Goal: Task Accomplishment & Management: Use online tool/utility

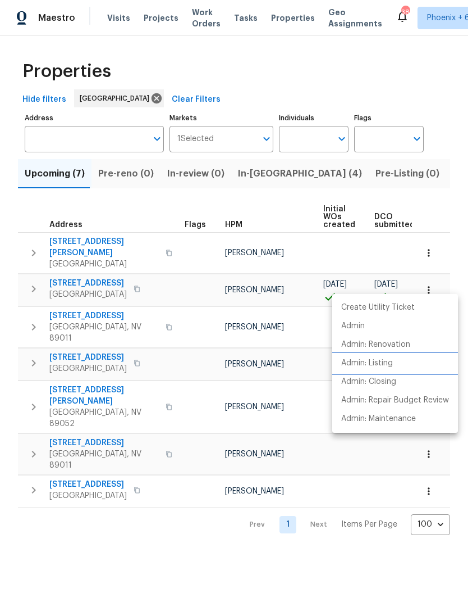
click at [402, 367] on li "Admin: Listing" at bounding box center [396, 363] width 126 height 19
click at [99, 276] on div at bounding box center [234, 305] width 468 height 611
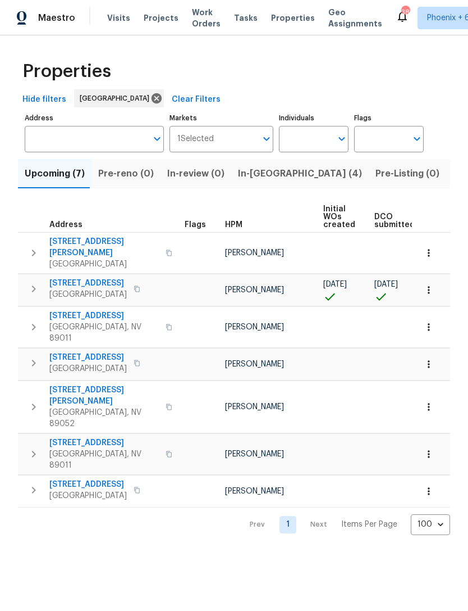
click at [110, 289] on span "Las Vegas, NV 89178" at bounding box center [88, 294] width 78 height 11
click at [138, 285] on icon "button" at bounding box center [137, 288] width 6 height 6
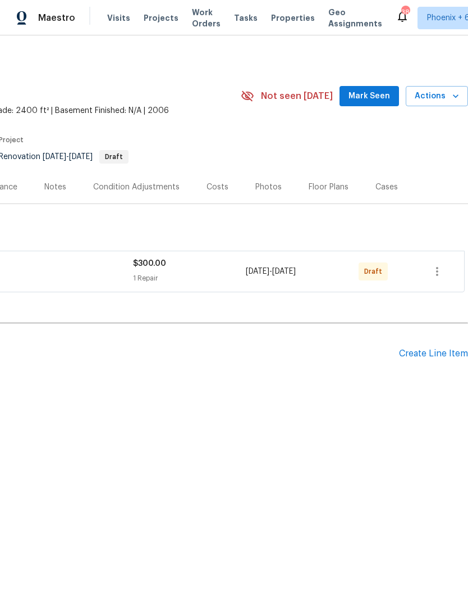
scroll to position [0, 166]
click at [450, 351] on div "Create Line Item" at bounding box center [433, 353] width 69 height 11
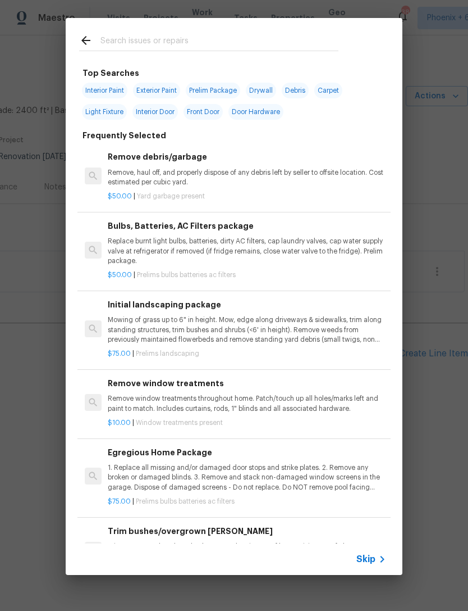
click at [210, 38] on input "text" at bounding box center [220, 42] width 238 height 17
type input "Carpet"
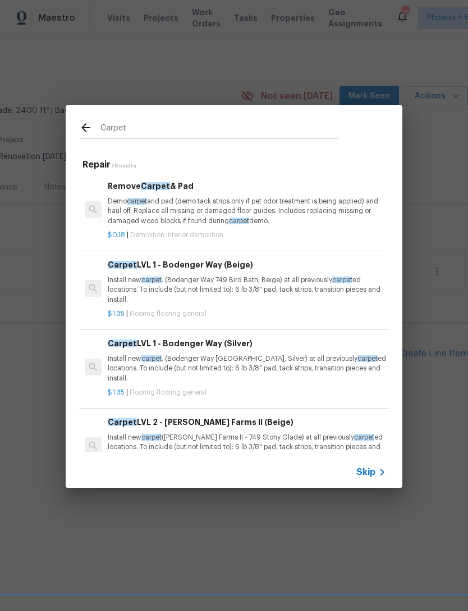
click at [301, 288] on p "Install new carpet . (Bodenger Way 749 Bird Bath, Beige) at all previously carp…" at bounding box center [247, 289] width 279 height 29
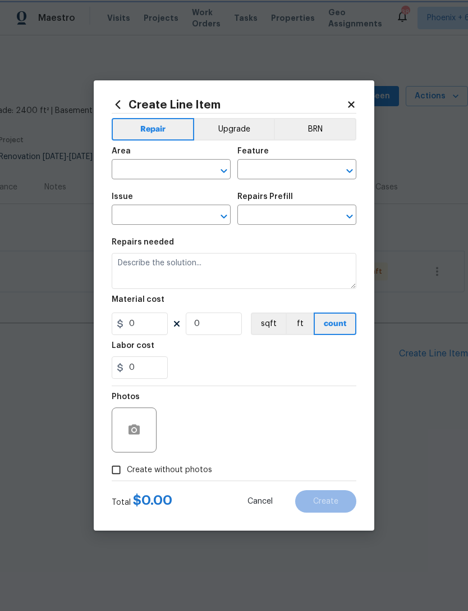
type input "Overall Flooring"
type input "Flooring General"
type input "Carpet LVL 1 - Bodenger Way (Beige) $1.35"
type textarea "Install new carpet. (Bodenger Way 749 Bird Bath, Beige) at all previously carpe…"
type input "1.35"
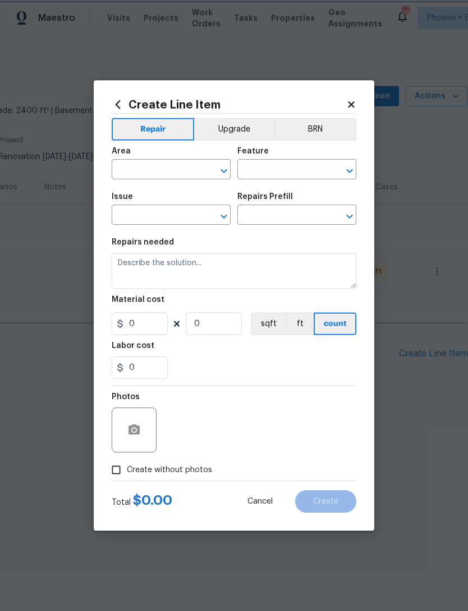
type input "1"
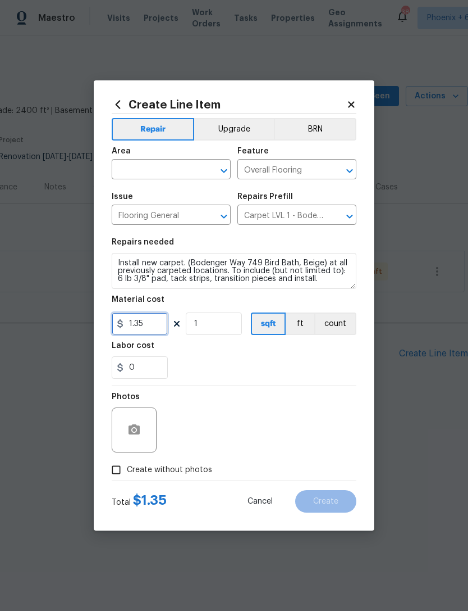
click at [149, 321] on input "1.35" at bounding box center [140, 323] width 56 height 22
type input "75"
click at [160, 171] on input "text" at bounding box center [156, 170] width 88 height 17
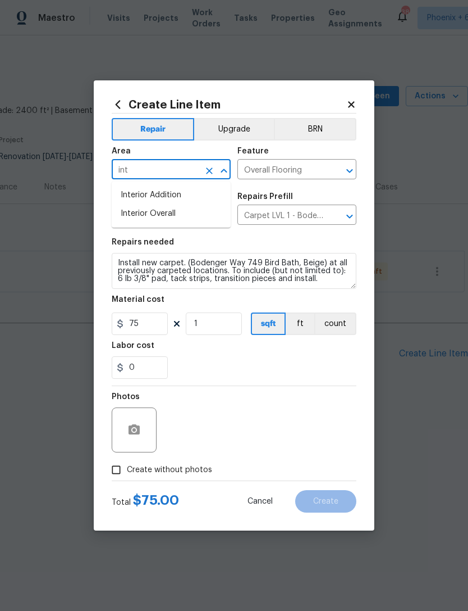
click at [175, 218] on li "Interior Overall" at bounding box center [171, 213] width 119 height 19
type input "Interior Overall"
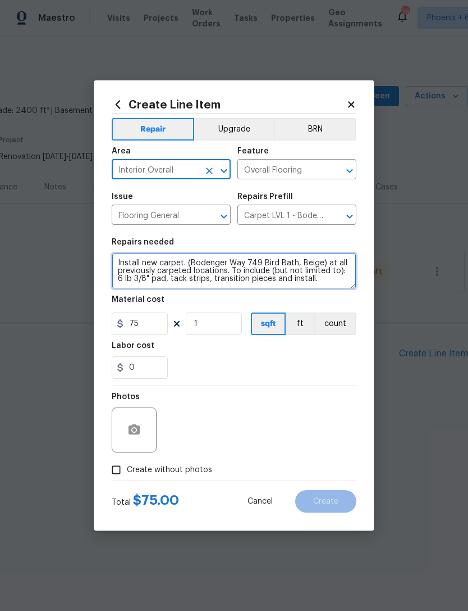
click at [119, 264] on textarea "Install new carpet. (Bodenger Way 749 Bird Bath, Beige) at all previously carpe…" at bounding box center [234, 271] width 245 height 36
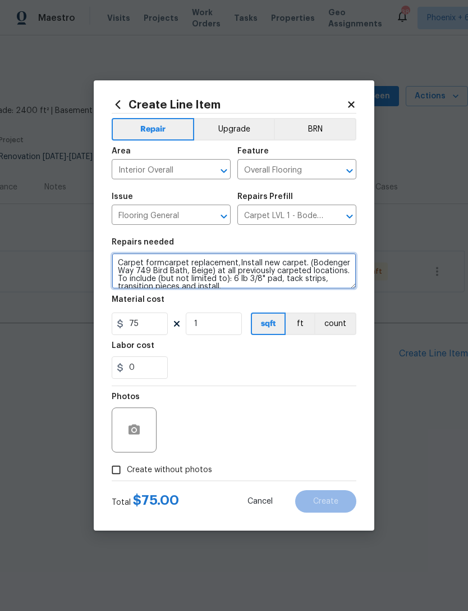
click at [163, 262] on textarea "Carpet formcarpet replacement,Install new carpet. (Bodenger Way 749 Bird Bath, …" at bounding box center [234, 271] width 245 height 36
click at [233, 261] on textarea "Carpet for carpet replacement,Install new carpet. (Bodenger Way 749 Bird Bath, …" at bounding box center [234, 271] width 245 height 36
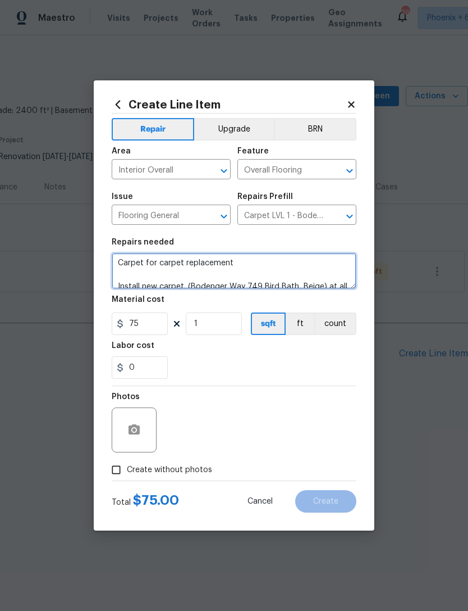
scroll to position [2, 0]
click at [257, 259] on textarea "Carpet for carpet replacement Install new carpet. (Bodenger Way 749 Bird Bath, …" at bounding box center [234, 271] width 245 height 36
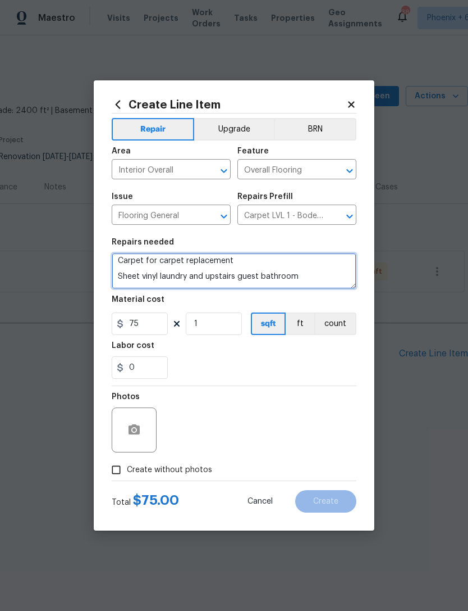
type textarea "Carpet for carpet replacement Sheet vinyl laundry and upstairs guest bathroom I…"
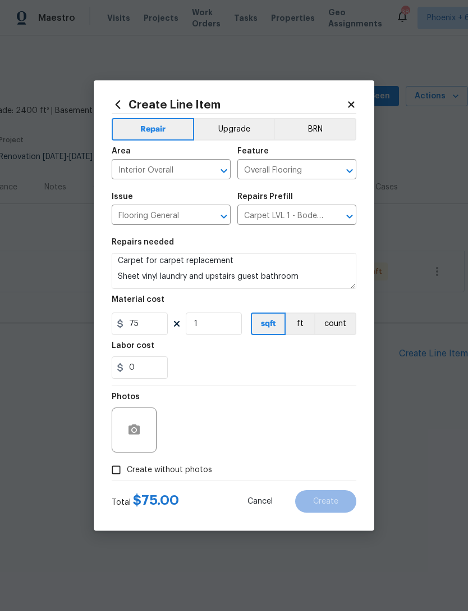
click at [272, 361] on div "0" at bounding box center [234, 367] width 245 height 22
click at [134, 426] on icon "button" at bounding box center [134, 429] width 11 height 10
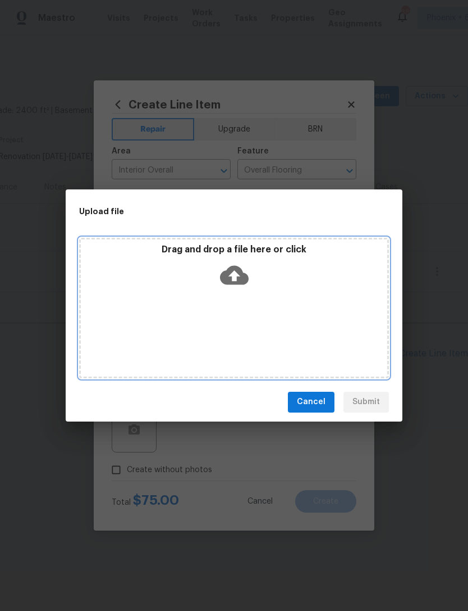
click at [242, 267] on icon at bounding box center [234, 275] width 29 height 29
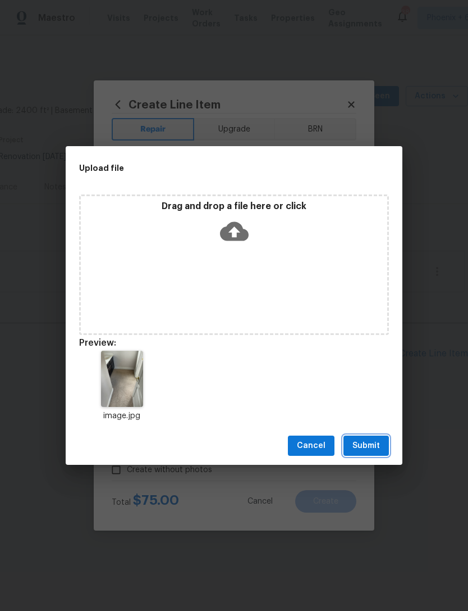
click at [377, 441] on span "Submit" at bounding box center [367, 446] width 28 height 14
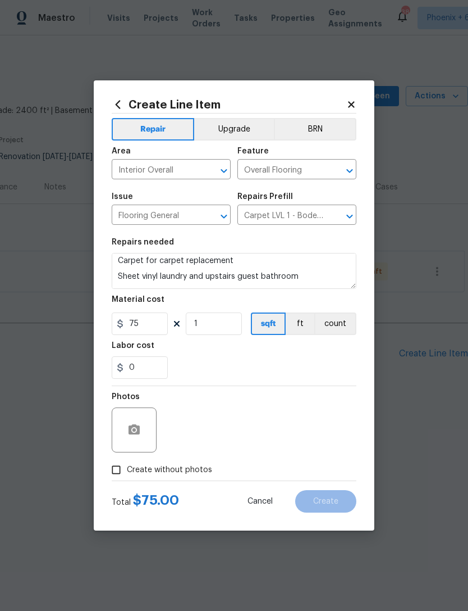
click at [192, 471] on span "Create without photos" at bounding box center [169, 470] width 85 height 12
click at [127, 471] on input "Create without photos" at bounding box center [116, 469] width 21 height 21
checkbox input "true"
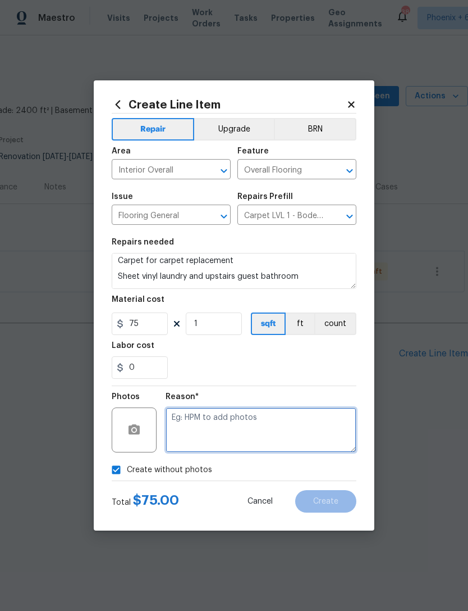
click at [216, 425] on textarea at bounding box center [261, 429] width 191 height 45
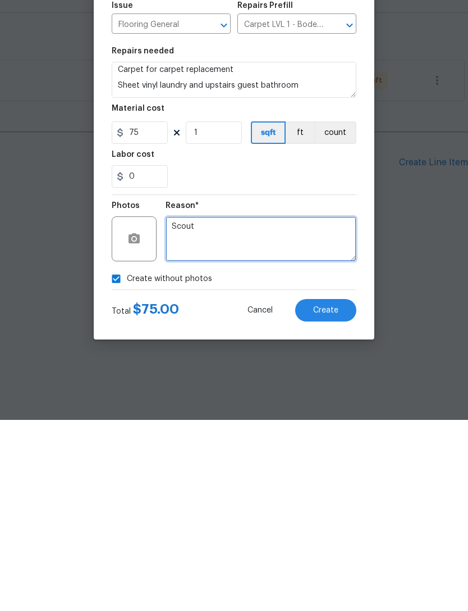
type textarea "Scout"
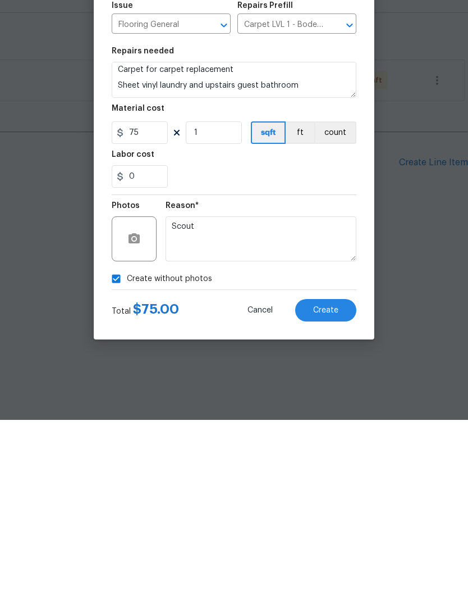
click at [338, 497] on span "Create" at bounding box center [325, 501] width 25 height 8
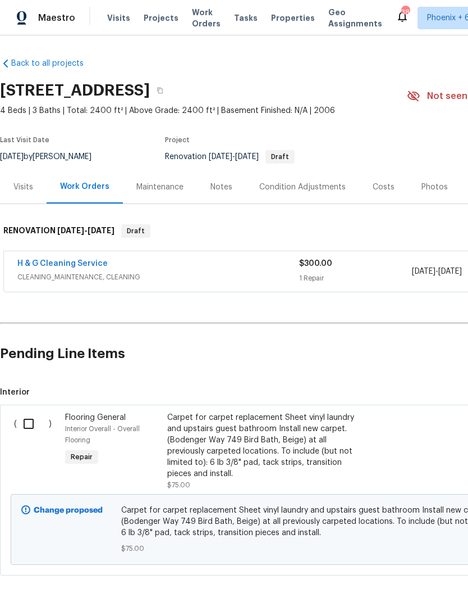
click at [26, 423] on input "checkbox" at bounding box center [33, 424] width 32 height 24
checkbox input "true"
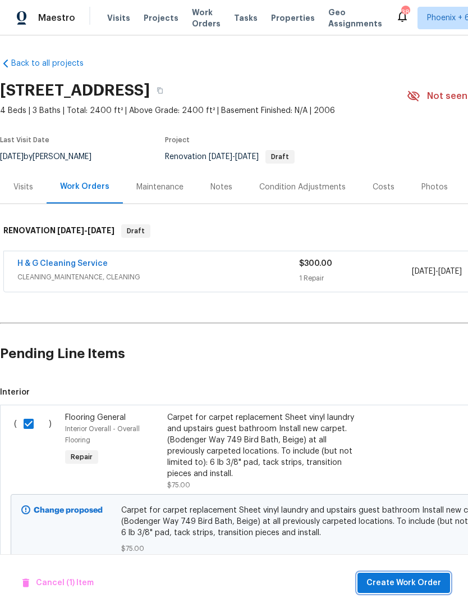
click at [418, 584] on span "Create Work Order" at bounding box center [404, 583] width 75 height 14
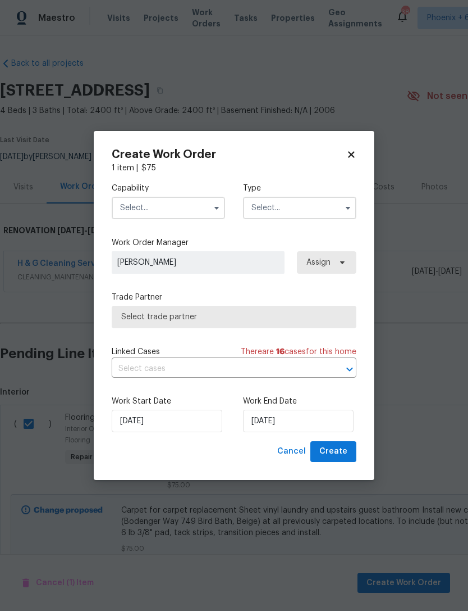
click at [197, 206] on input "text" at bounding box center [168, 208] width 113 height 22
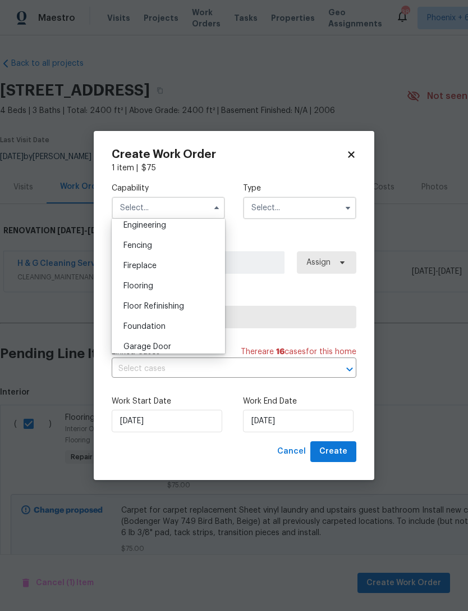
scroll to position [404, 0]
click at [186, 263] on div "Flooring" at bounding box center [169, 263] width 108 height 20
type input "Flooring"
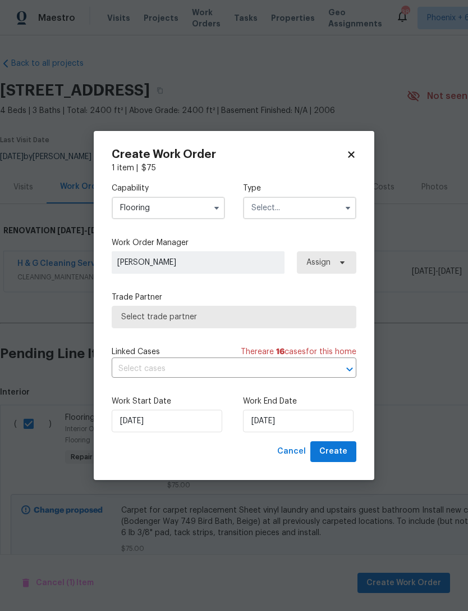
click at [322, 207] on input "text" at bounding box center [299, 208] width 113 height 22
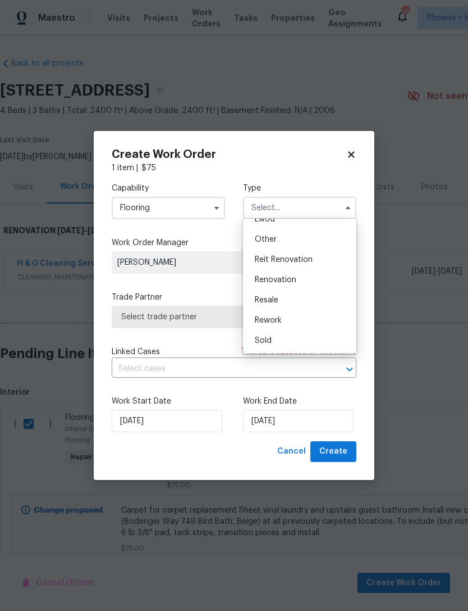
scroll to position [134, 0]
click at [299, 282] on div "Renovation" at bounding box center [300, 280] width 108 height 20
type input "Renovation"
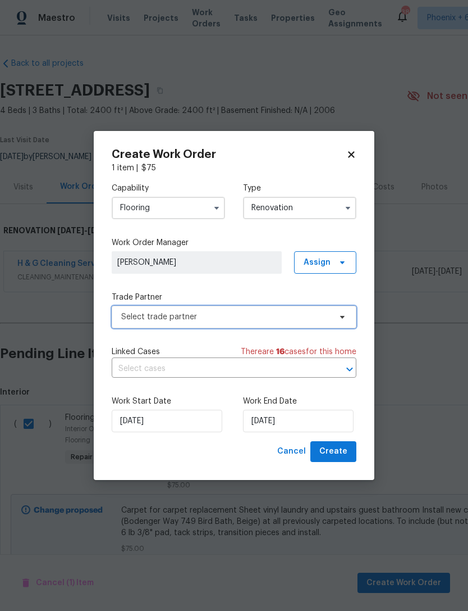
click at [323, 318] on span "Select trade partner" at bounding box center [226, 316] width 210 height 11
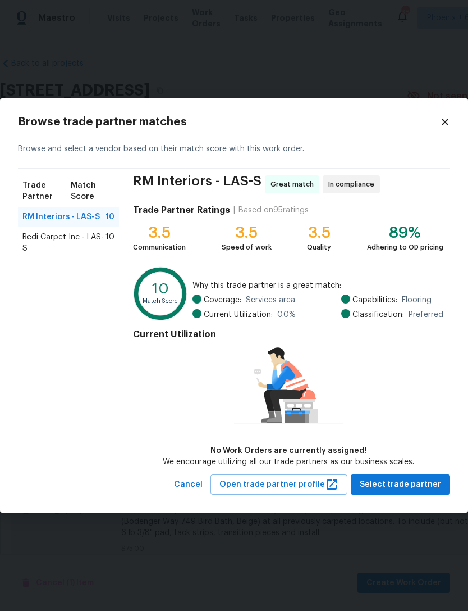
click at [53, 239] on span "Redi Carpet Inc - LAS-S" at bounding box center [63, 242] width 83 height 22
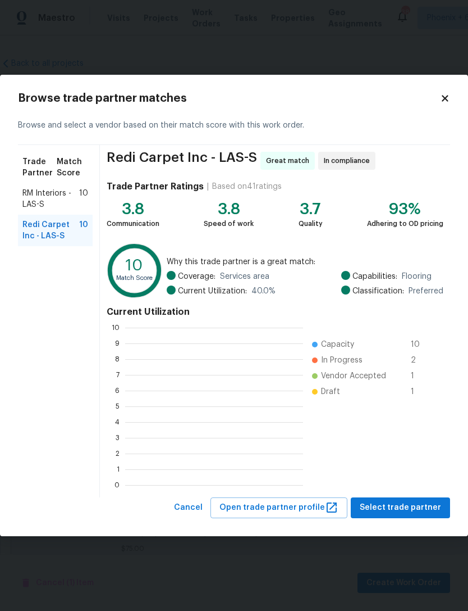
scroll to position [1, 1]
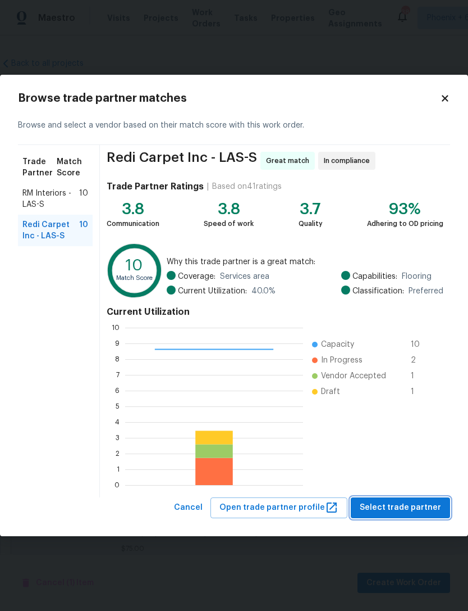
click at [420, 513] on span "Select trade partner" at bounding box center [400, 507] width 81 height 14
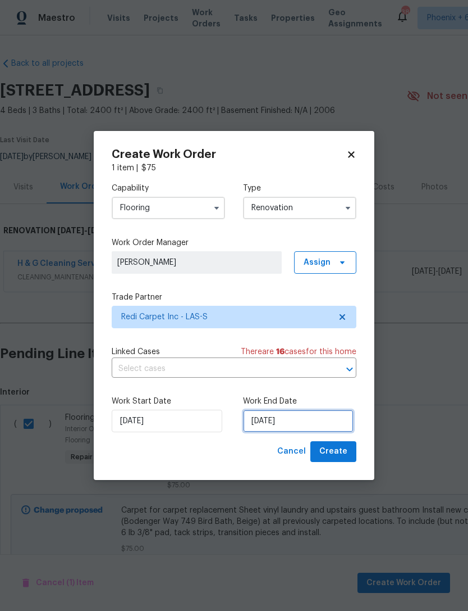
click at [316, 418] on input "[DATE]" at bounding box center [298, 420] width 111 height 22
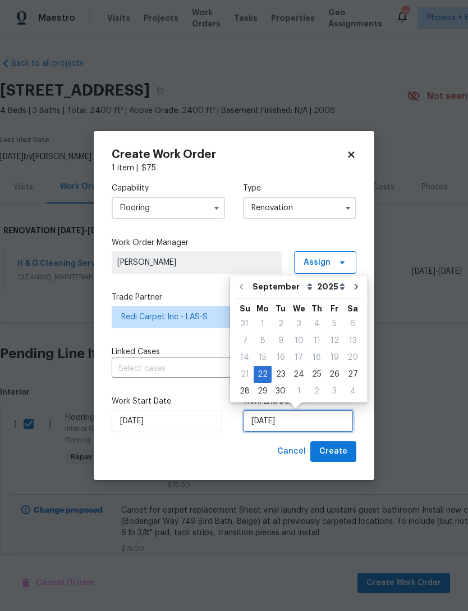
scroll to position [21, 0]
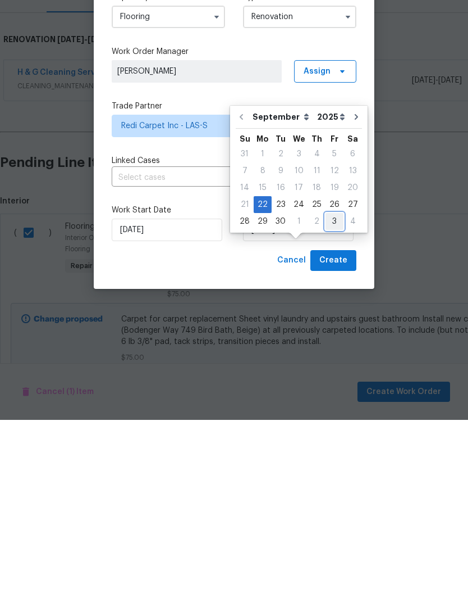
click at [334, 404] on div "3" at bounding box center [335, 412] width 18 height 16
type input "[DATE]"
select select "9"
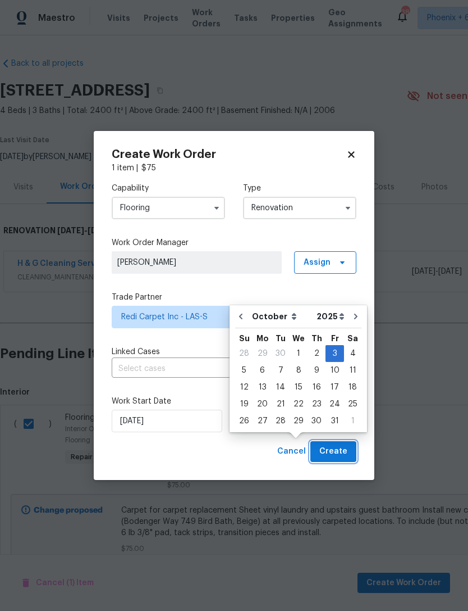
click at [343, 454] on span "Create" at bounding box center [334, 451] width 28 height 14
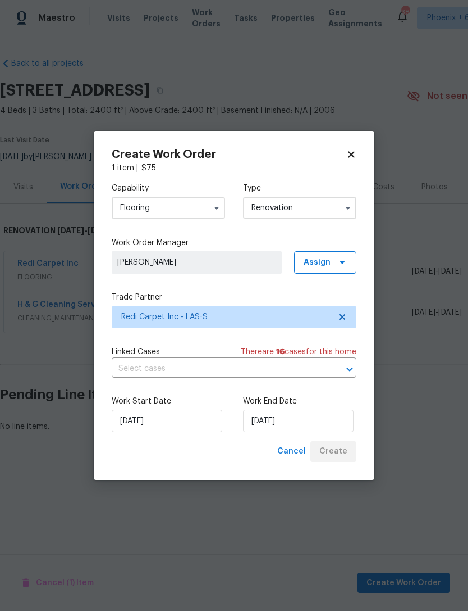
scroll to position [0, 0]
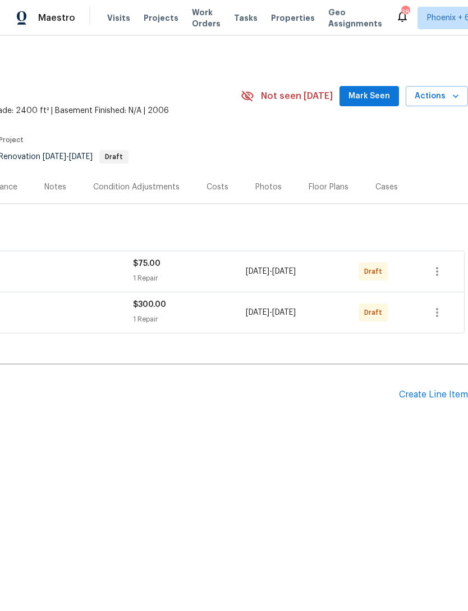
scroll to position [0, 166]
click at [439, 312] on icon "button" at bounding box center [437, 312] width 2 height 9
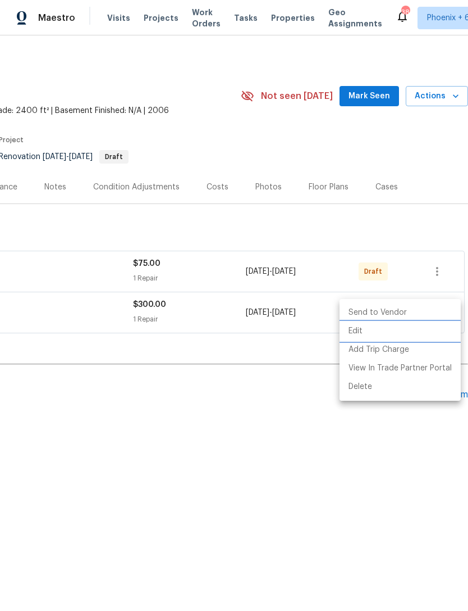
click at [392, 328] on li "Edit" at bounding box center [400, 331] width 121 height 19
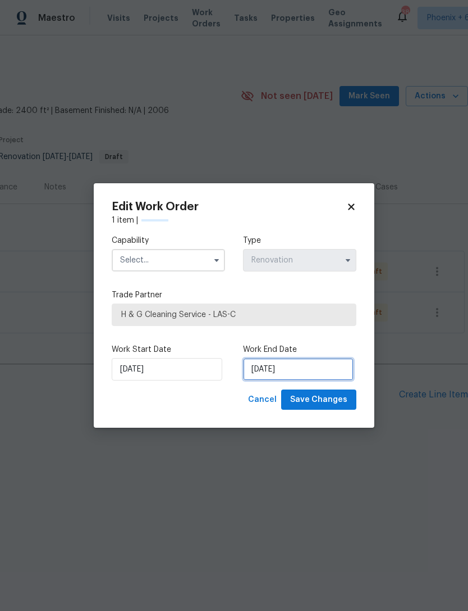
click at [311, 373] on input "[DATE]" at bounding box center [298, 369] width 111 height 22
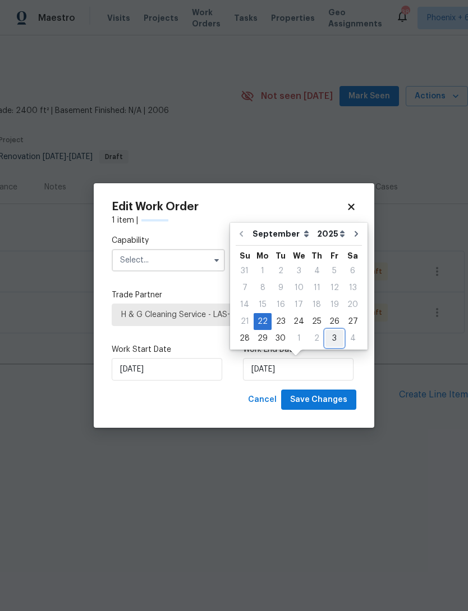
click at [331, 340] on div "3" at bounding box center [335, 338] width 18 height 16
type input "[DATE]"
select select "9"
click at [339, 395] on span "Save Changes" at bounding box center [318, 400] width 57 height 14
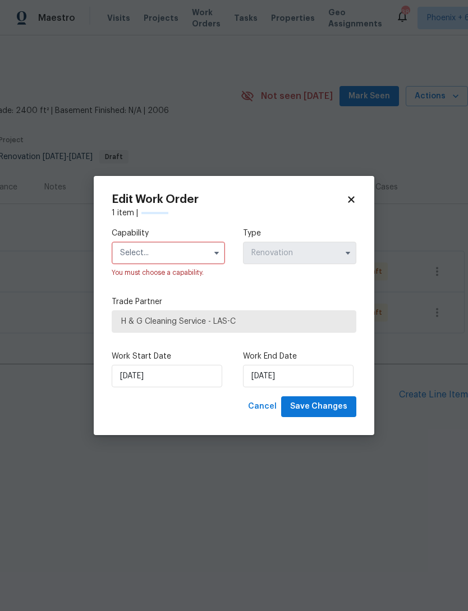
click at [195, 253] on input "text" at bounding box center [168, 253] width 113 height 22
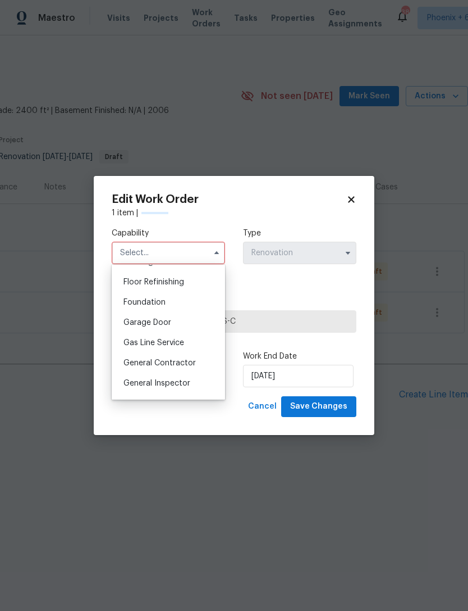
scroll to position [450, 0]
click at [185, 362] on span "General Contractor" at bounding box center [160, 364] width 72 height 8
type input "General Contractor"
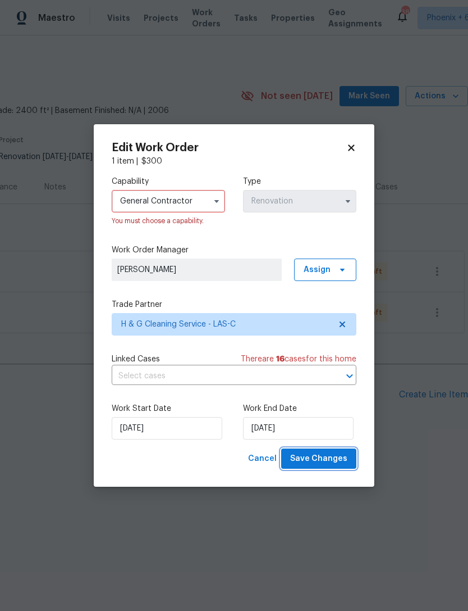
click at [334, 452] on button "Save Changes" at bounding box center [318, 458] width 75 height 21
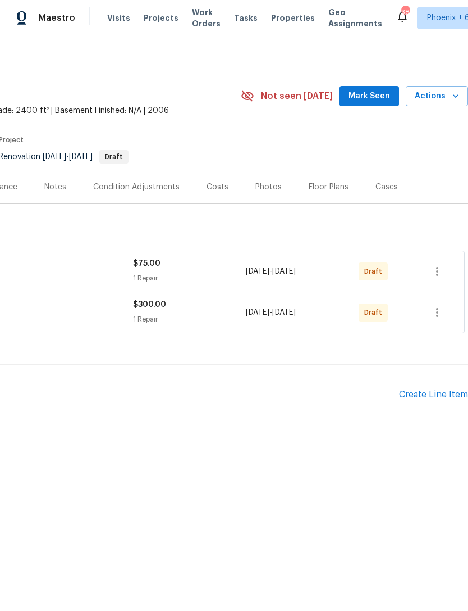
scroll to position [0, 166]
click at [439, 315] on icon "button" at bounding box center [437, 312] width 13 height 13
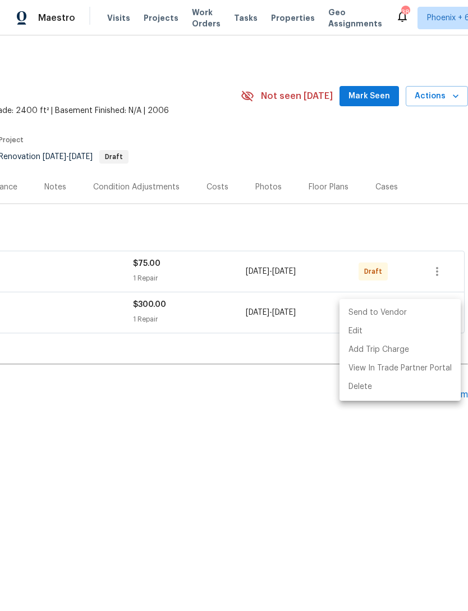
click at [429, 311] on li "Send to Vendor" at bounding box center [400, 312] width 121 height 19
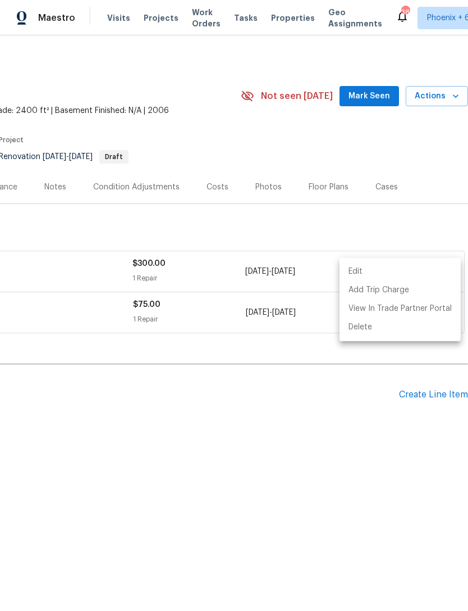
click at [404, 492] on div at bounding box center [234, 305] width 468 height 611
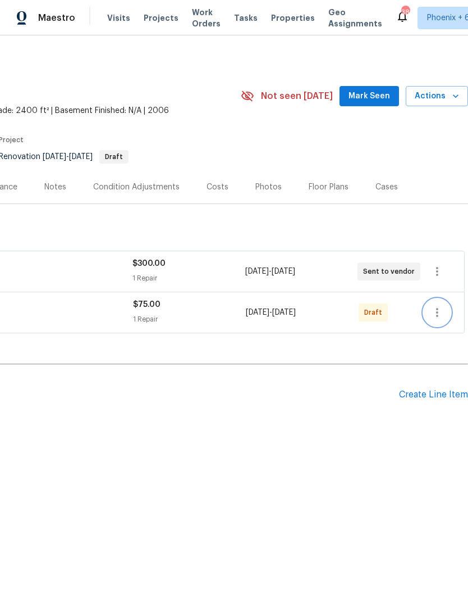
click at [441, 314] on icon "button" at bounding box center [437, 312] width 13 height 13
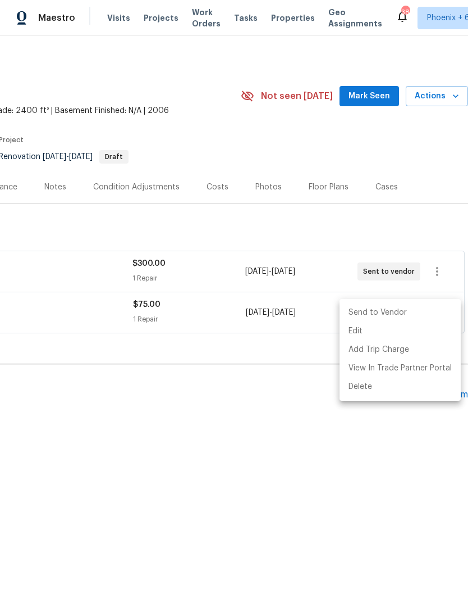
click at [430, 315] on li "Send to Vendor" at bounding box center [400, 312] width 121 height 19
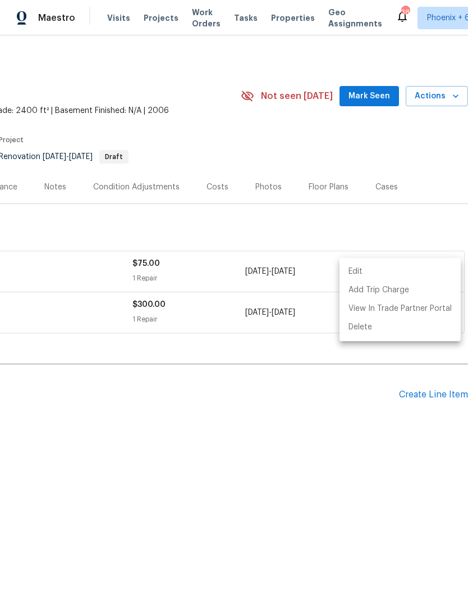
click at [401, 443] on div at bounding box center [234, 305] width 468 height 611
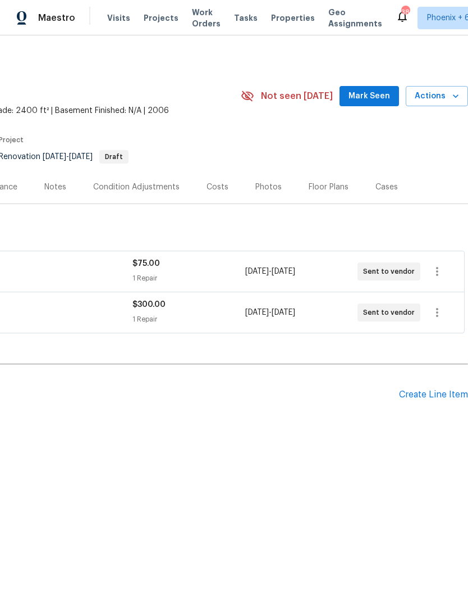
click at [448, 398] on div "Create Line Item" at bounding box center [433, 394] width 69 height 11
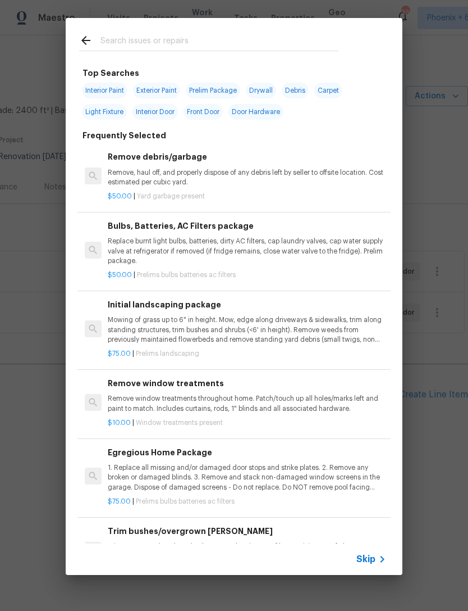
click at [187, 40] on input "text" at bounding box center [220, 42] width 238 height 17
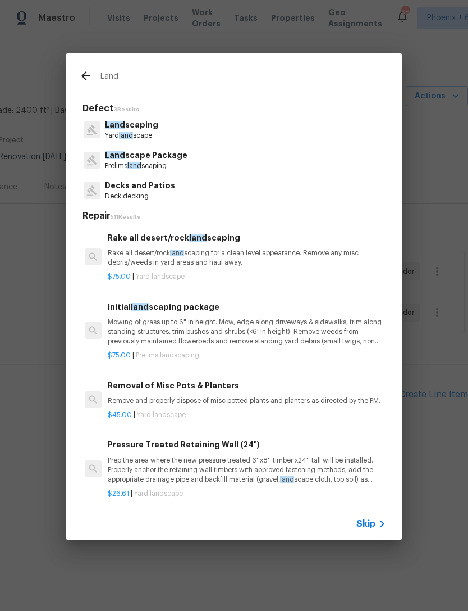
type input "Land"
click at [191, 130] on div "Land scaping Yard land scape" at bounding box center [234, 130] width 310 height 30
click at [167, 131] on div "Land scaping Yard land scape" at bounding box center [234, 130] width 310 height 30
click at [144, 128] on p "Land scaping" at bounding box center [131, 125] width 53 height 12
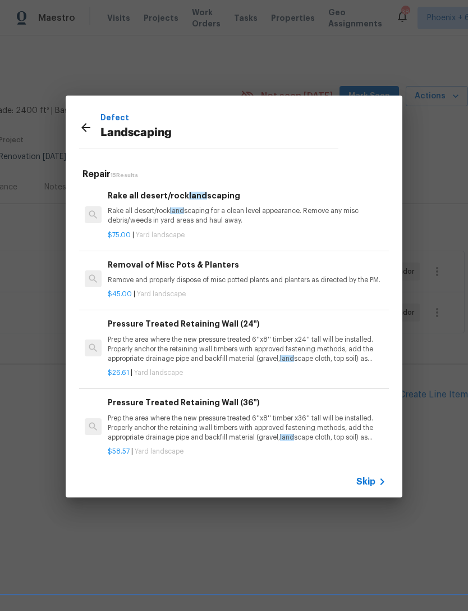
click at [247, 204] on div "Rake all desert/rock land scaping Rake all desert/rock land scaping for a clean…" at bounding box center [247, 207] width 279 height 37
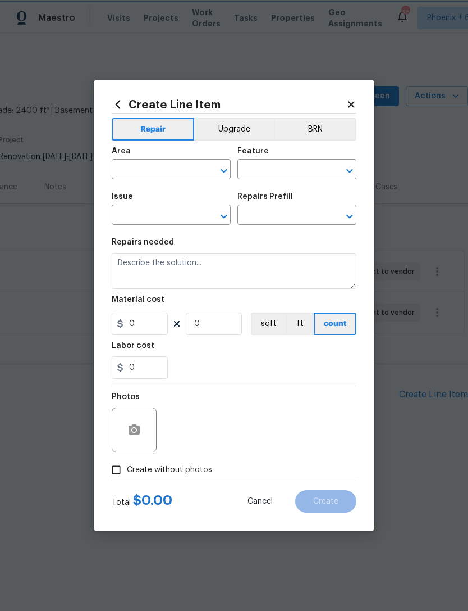
type input "Landscaping"
type input "Rake all desert/rock landscaping $75.00"
type textarea "Rake all desert/rock landscaping for a clean level appearance. Remove any misc …"
type input "75"
type input "1"
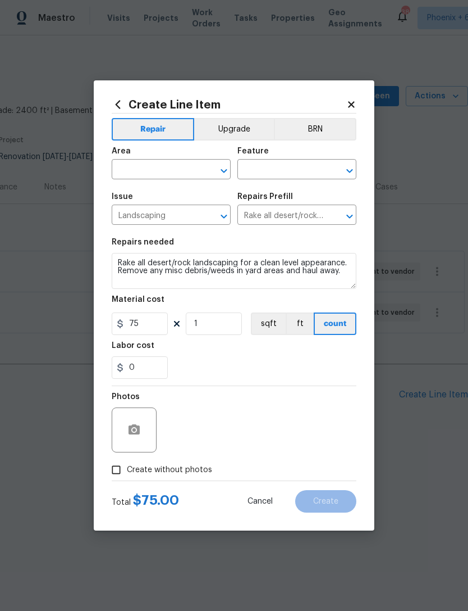
click at [176, 175] on input "text" at bounding box center [156, 170] width 88 height 17
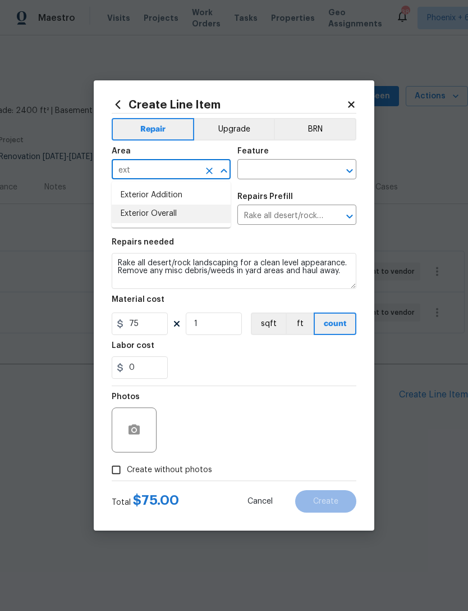
click at [180, 215] on li "Exterior Overall" at bounding box center [171, 213] width 119 height 19
type input "Exterior Overall"
click at [290, 170] on input "text" at bounding box center [282, 170] width 88 height 17
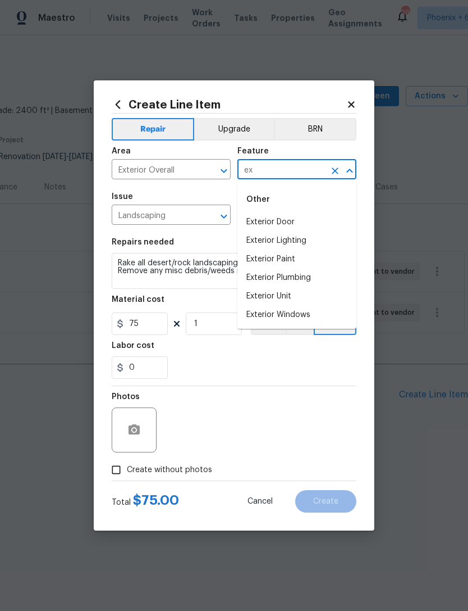
type input "e"
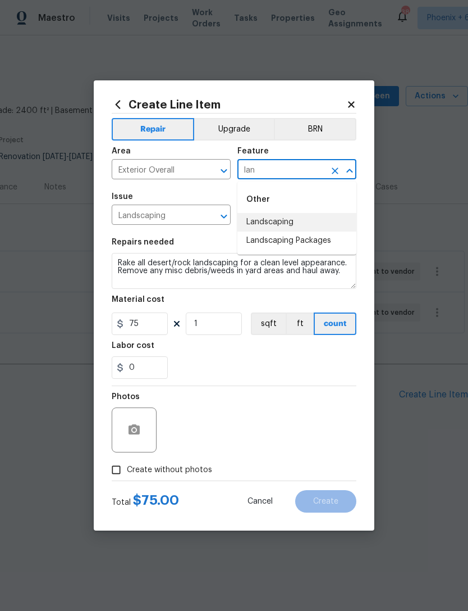
click at [288, 222] on li "Landscaping" at bounding box center [297, 222] width 119 height 19
type input "Landscaping"
click at [287, 222] on input "Rake all desert/rock landscaping $75.00" at bounding box center [282, 215] width 88 height 17
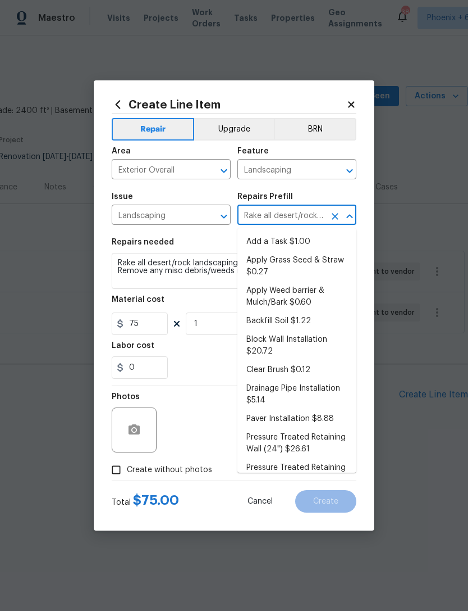
click at [208, 377] on div "0" at bounding box center [234, 367] width 245 height 22
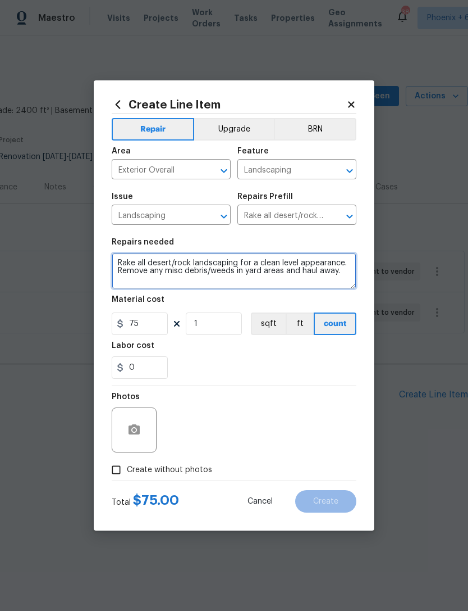
click at [339, 283] on textarea "Rake all desert/rock landscaping for a clean level appearance. Remove any misc …" at bounding box center [234, 271] width 245 height 36
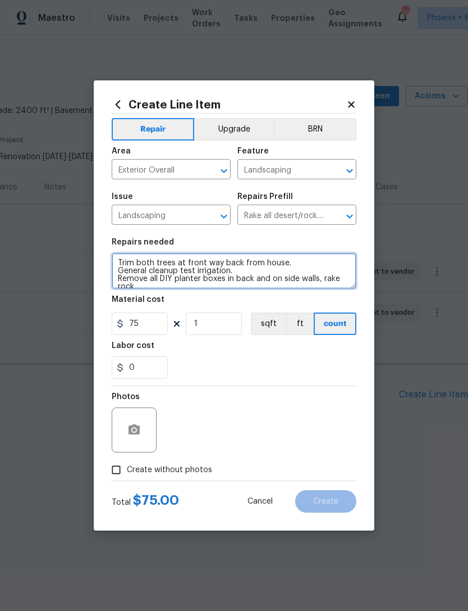
scroll to position [2, 0]
type textarea "Trim both trees at front way back from house. General cleanup test irrigation. …"
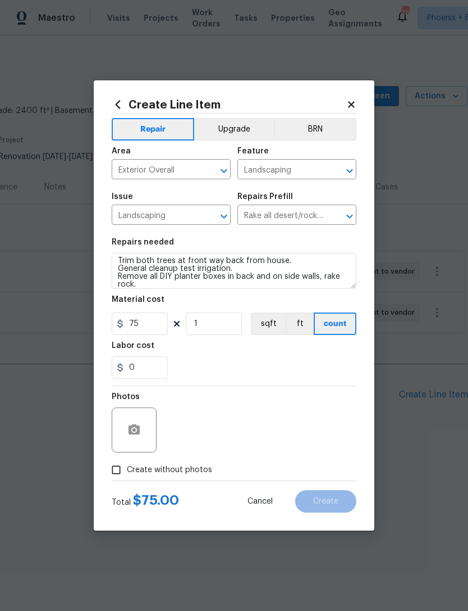
click at [248, 374] on div "0" at bounding box center [234, 367] width 245 height 22
click at [162, 476] on span "Create without photos" at bounding box center [169, 470] width 85 height 12
click at [127, 476] on input "Create without photos" at bounding box center [116, 469] width 21 height 21
checkbox input "true"
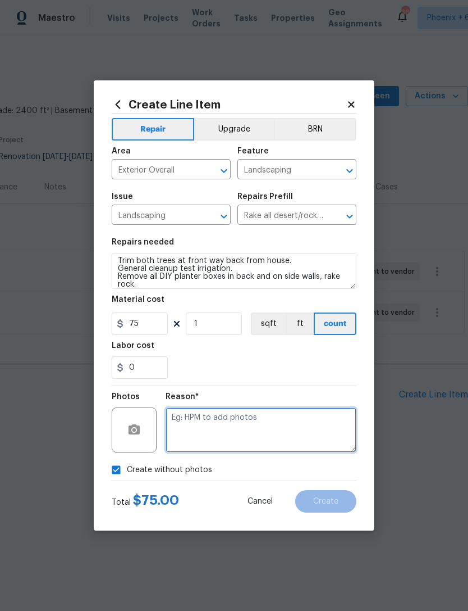
click at [228, 417] on textarea at bounding box center [261, 429] width 191 height 45
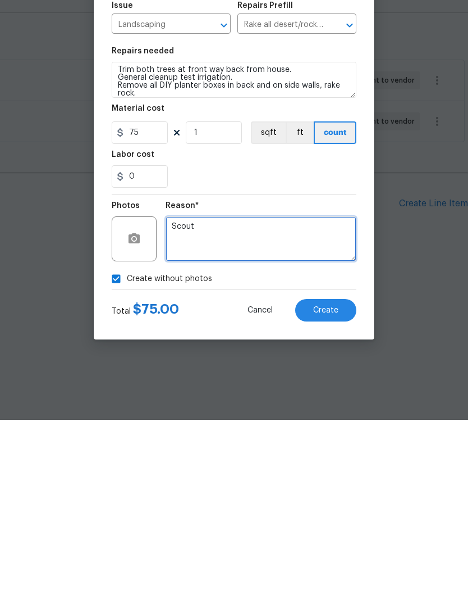
type textarea "Scout"
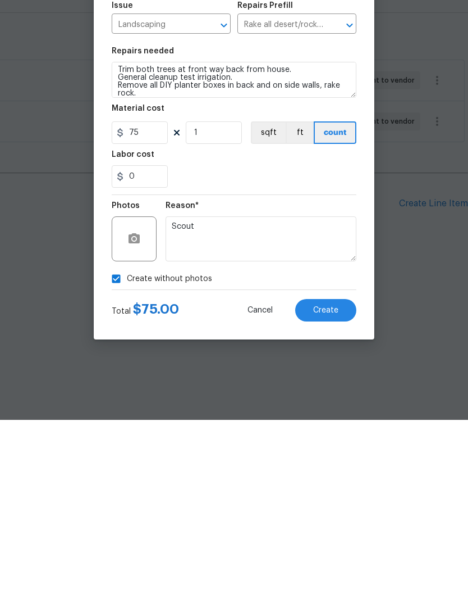
click at [330, 497] on span "Create" at bounding box center [325, 501] width 25 height 8
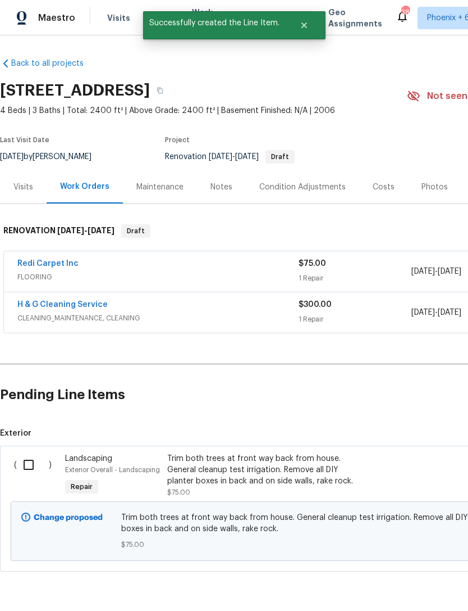
scroll to position [0, 0]
click at [28, 462] on input "checkbox" at bounding box center [33, 465] width 32 height 24
checkbox input "true"
click at [430, 577] on span "Create Work Order" at bounding box center [404, 583] width 75 height 14
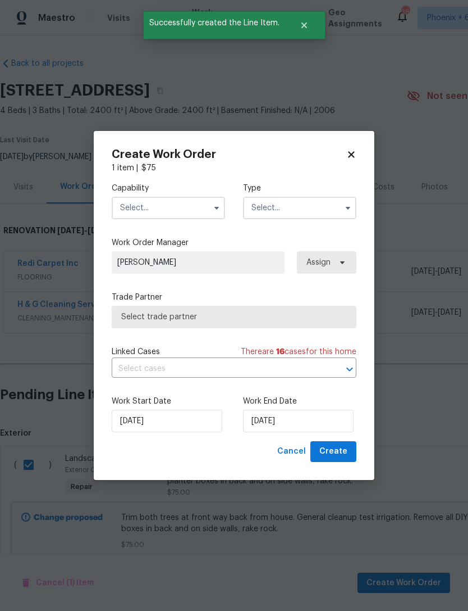
click at [203, 212] on input "text" at bounding box center [168, 208] width 113 height 22
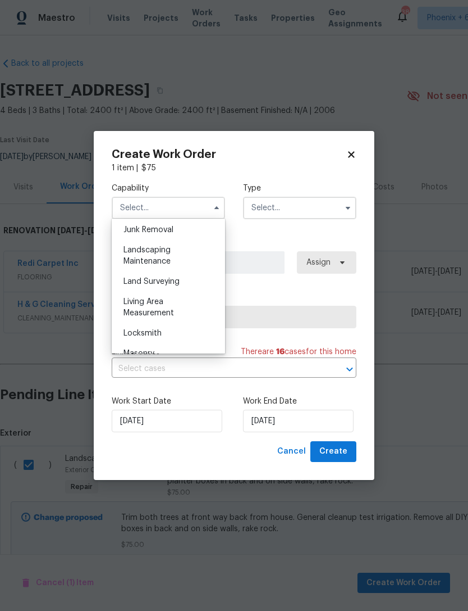
scroll to position [716, 0]
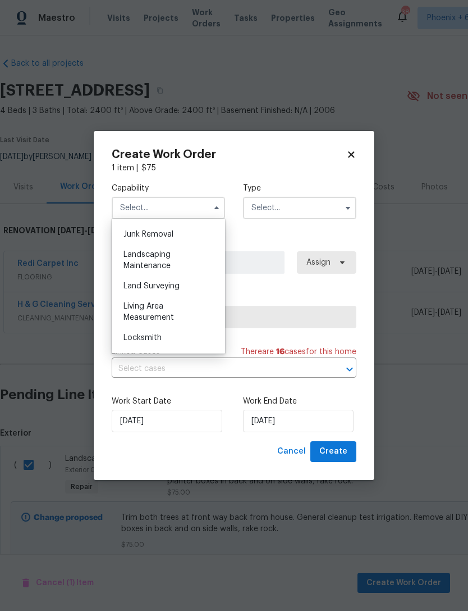
click at [176, 262] on div "Landscaping Maintenance" at bounding box center [169, 259] width 108 height 31
type input "Landscaping Maintenance"
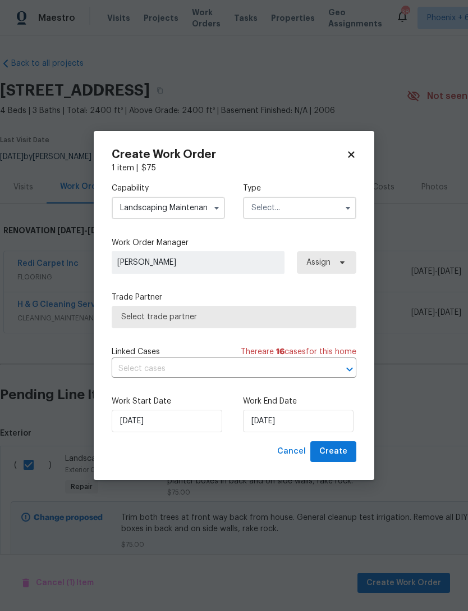
click at [331, 210] on input "text" at bounding box center [299, 208] width 113 height 22
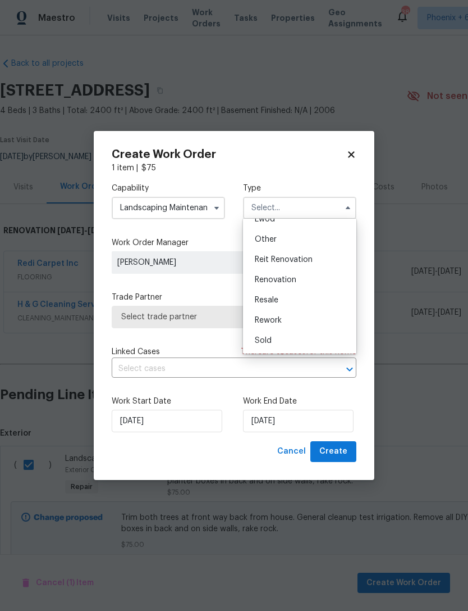
scroll to position [134, 0]
click at [294, 280] on span "Renovation" at bounding box center [276, 280] width 42 height 8
type input "Renovation"
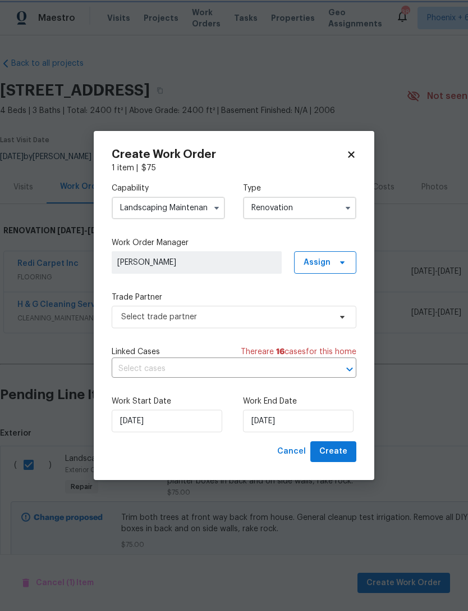
scroll to position [0, 0]
click at [308, 426] on input "9/22/2025" at bounding box center [298, 420] width 111 height 22
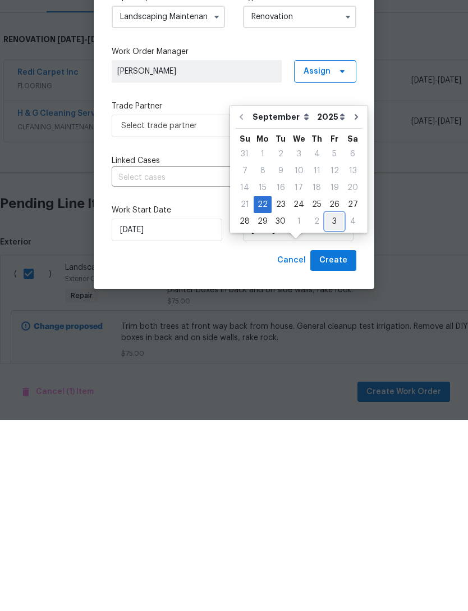
click at [330, 404] on div "3" at bounding box center [335, 412] width 18 height 16
type input "10/3/2025"
select select "9"
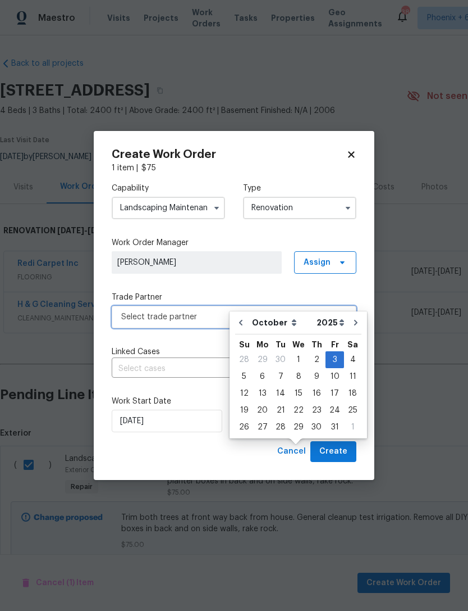
click at [190, 317] on span "Select trade partner" at bounding box center [226, 316] width 210 height 11
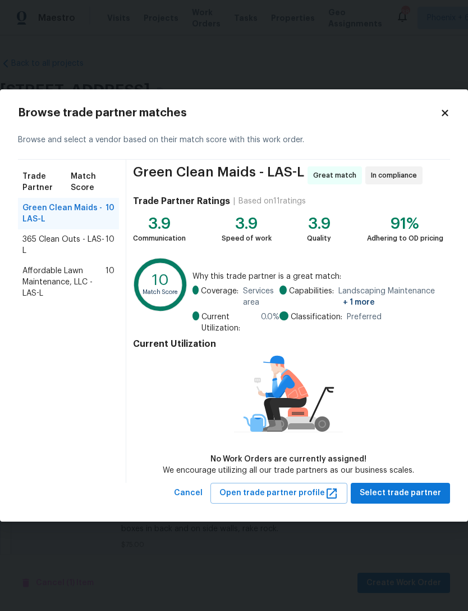
click at [52, 280] on span "Affordable Lawn Maintenance, LLC - LAS-L" at bounding box center [63, 282] width 83 height 34
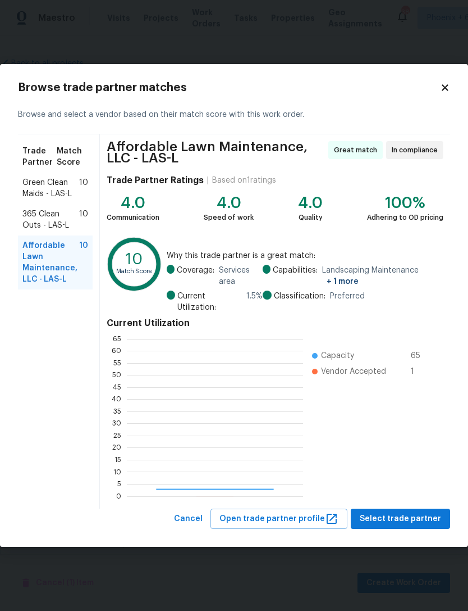
scroll to position [157, 176]
click at [403, 520] on span "Select trade partner" at bounding box center [400, 519] width 81 height 14
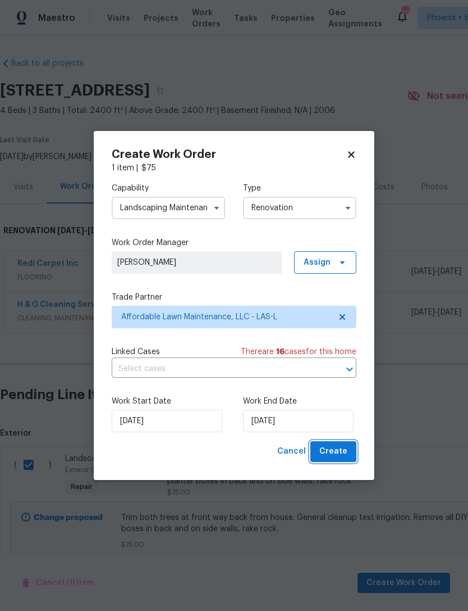
click at [336, 447] on span "Create" at bounding box center [334, 451] width 28 height 14
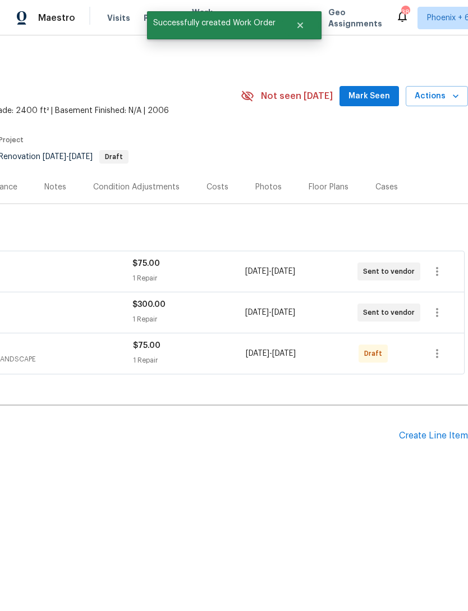
scroll to position [0, 166]
click at [441, 356] on icon "button" at bounding box center [437, 353] width 13 height 13
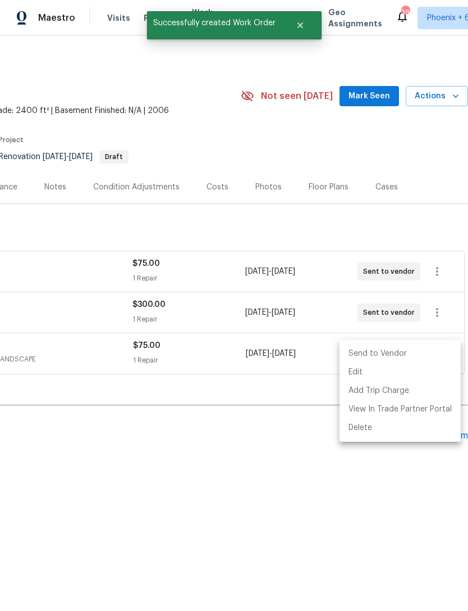
click at [417, 353] on li "Send to Vendor" at bounding box center [400, 353] width 121 height 19
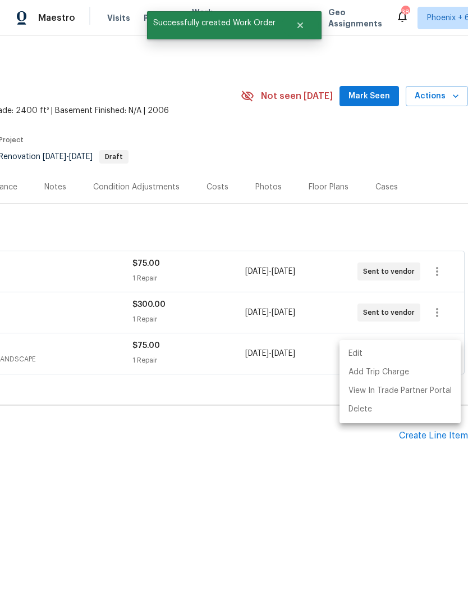
click at [397, 500] on div at bounding box center [234, 305] width 468 height 611
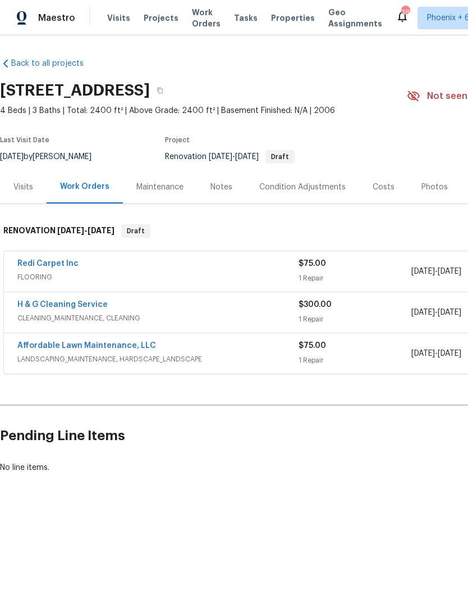
scroll to position [0, 0]
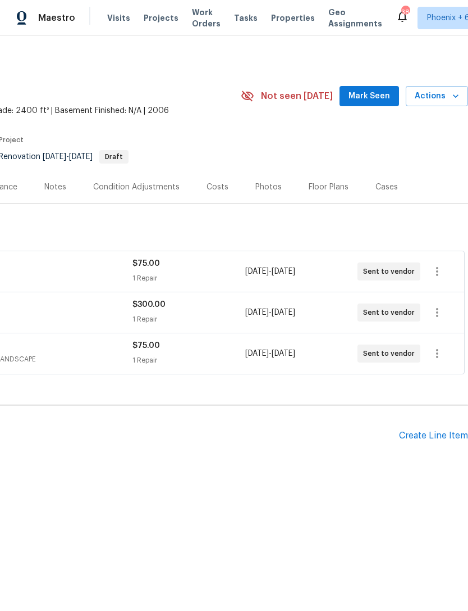
click at [375, 90] on span "Mark Seen" at bounding box center [370, 96] width 42 height 14
click at [442, 439] on div "Create Line Item" at bounding box center [433, 435] width 69 height 11
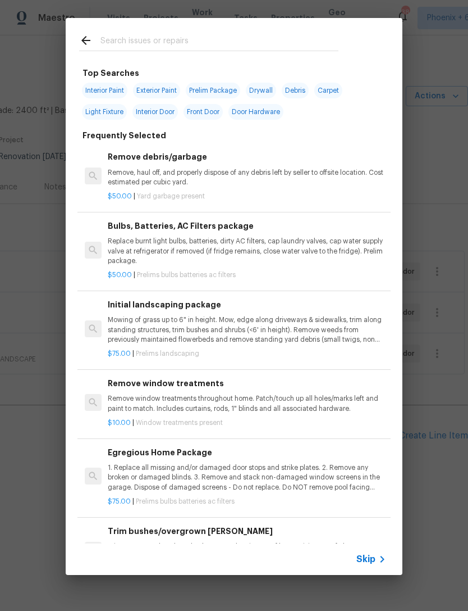
click at [221, 37] on input "text" at bounding box center [220, 42] width 238 height 17
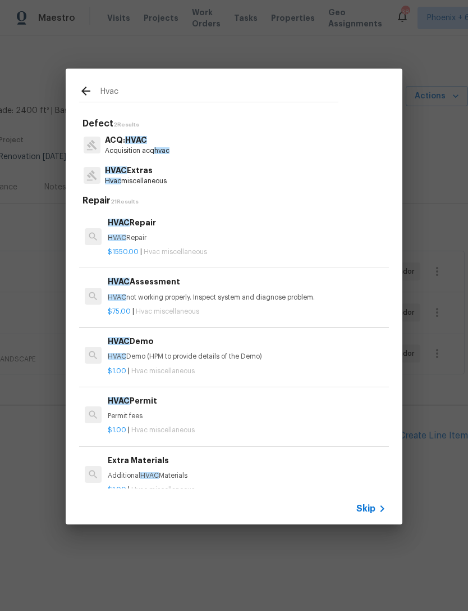
type input "Hvac"
click at [203, 183] on div "HVAC Extras Hvac miscellaneous" at bounding box center [234, 175] width 310 height 30
click at [212, 180] on div "HVAC Extras Hvac miscellaneous" at bounding box center [234, 175] width 310 height 30
click at [145, 174] on p "HVAC Extras" at bounding box center [136, 171] width 62 height 12
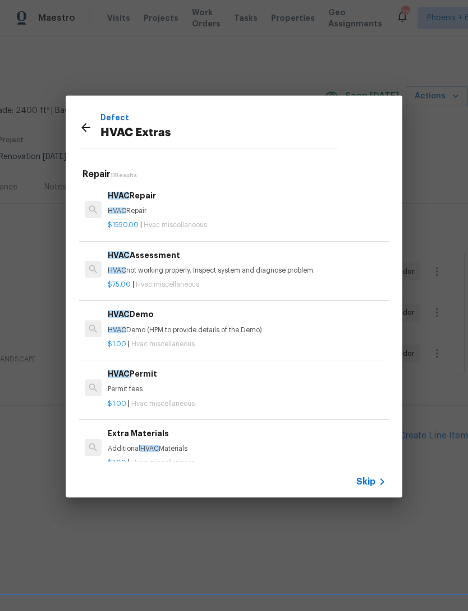
click at [144, 211] on p "HVAC Repair" at bounding box center [247, 211] width 279 height 10
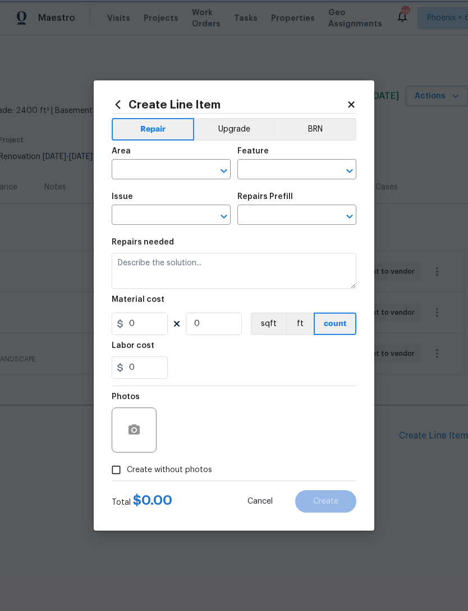
type input "HVAC"
type input "HVAC Extras"
type input "HVAC Repair $1,550.00"
type textarea "HVAC Repair"
type input "1550"
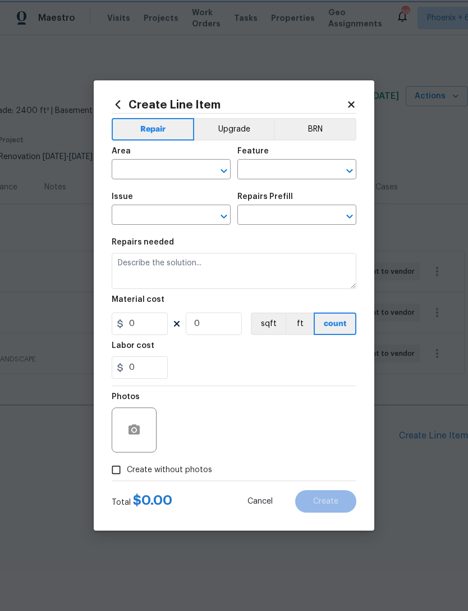
type input "1"
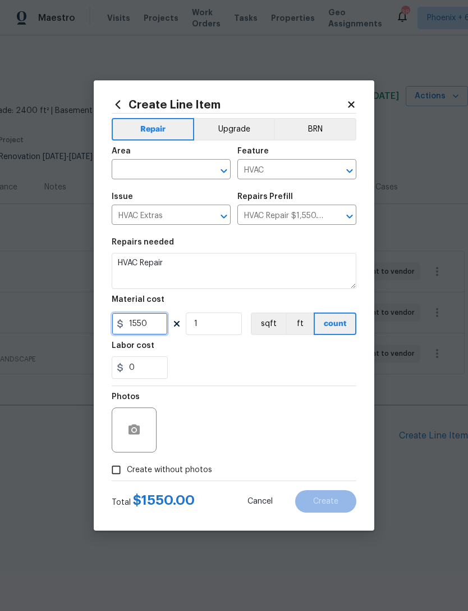
click at [155, 319] on input "1550" at bounding box center [140, 323] width 56 height 22
click at [156, 322] on input "1550" at bounding box center [140, 323] width 56 height 22
type input "150"
click at [134, 170] on input "text" at bounding box center [156, 170] width 88 height 17
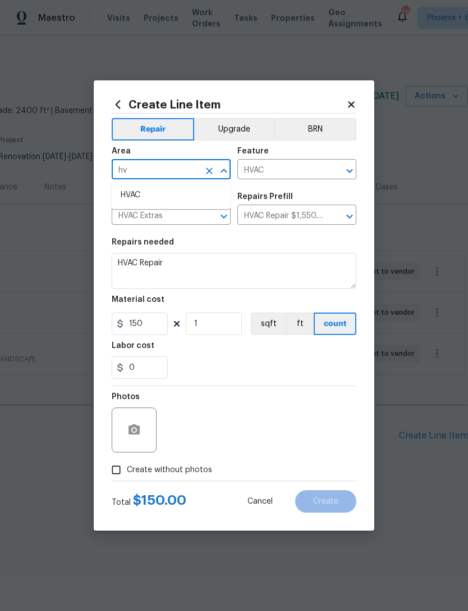
click at [126, 193] on li "HVAC" at bounding box center [171, 195] width 119 height 19
type input "HVAC"
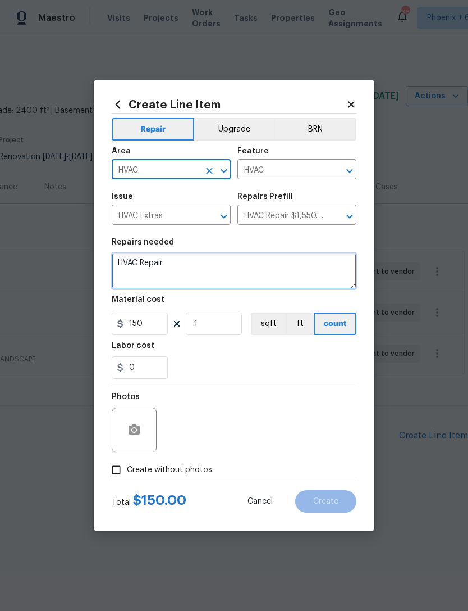
click at [170, 263] on textarea "HVAC Repair" at bounding box center [234, 271] width 245 height 36
click at [170, 266] on textarea "HVAC Repair" at bounding box center [234, 271] width 245 height 36
type textarea "r"
type textarea "Replace 2 tstats"
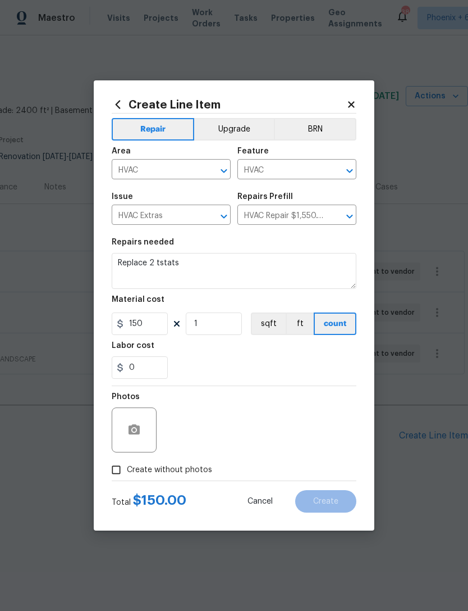
click at [304, 362] on div "0" at bounding box center [234, 367] width 245 height 22
click at [119, 471] on input "Create without photos" at bounding box center [116, 469] width 21 height 21
checkbox input "true"
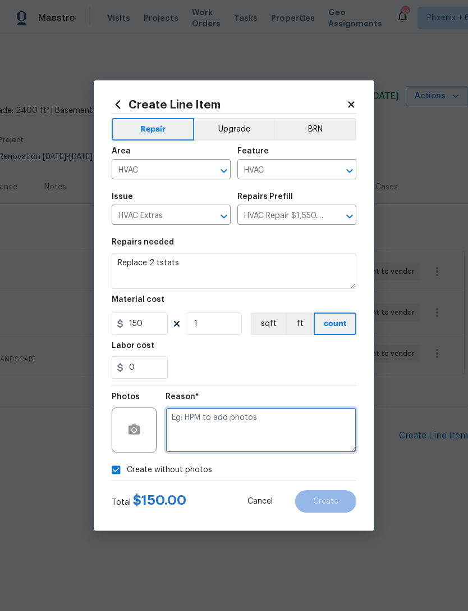
click at [188, 423] on textarea at bounding box center [261, 429] width 191 height 45
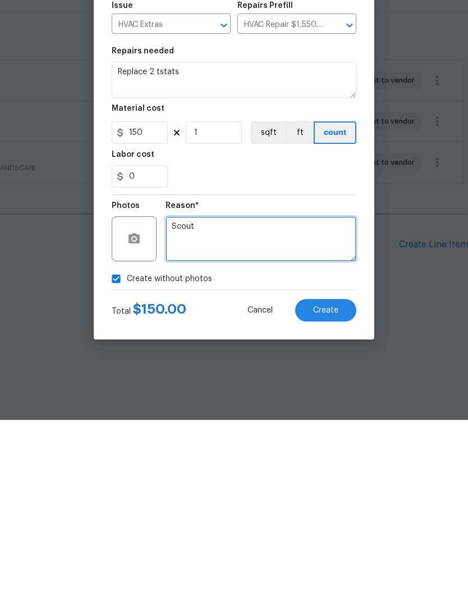
type textarea "Scout"
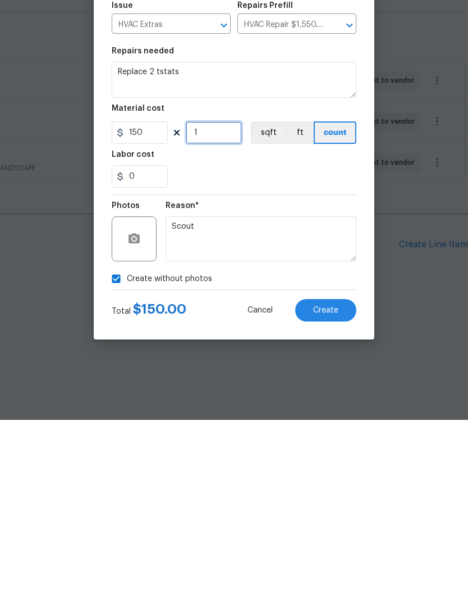
click at [192, 312] on input "1" at bounding box center [214, 323] width 56 height 22
click at [208, 312] on input "1" at bounding box center [214, 323] width 56 height 22
type input "2"
click at [335, 497] on span "Create" at bounding box center [325, 501] width 25 height 8
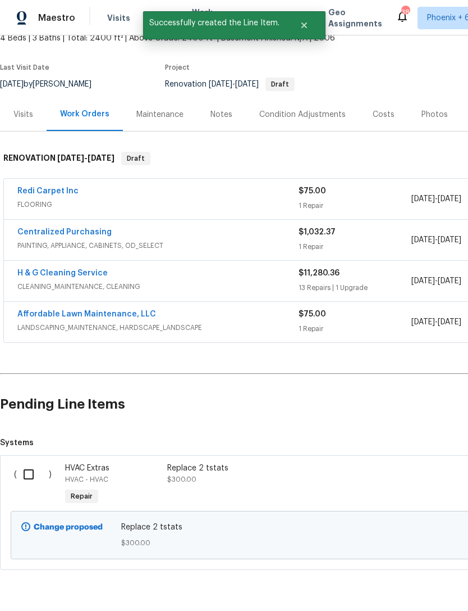
scroll to position [72, 0]
click at [31, 472] on input "checkbox" at bounding box center [33, 475] width 32 height 24
checkbox input "true"
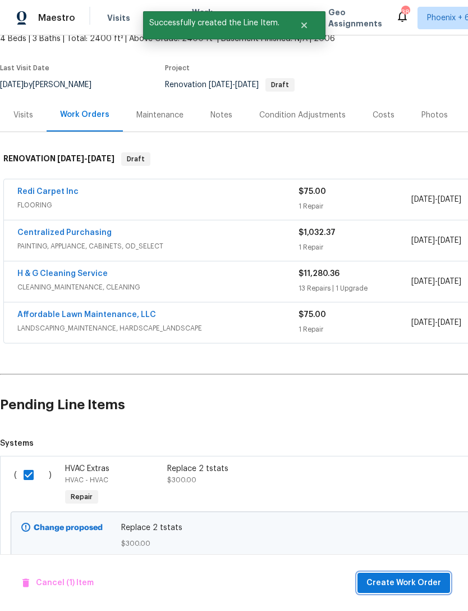
click at [415, 583] on span "Create Work Order" at bounding box center [404, 583] width 75 height 14
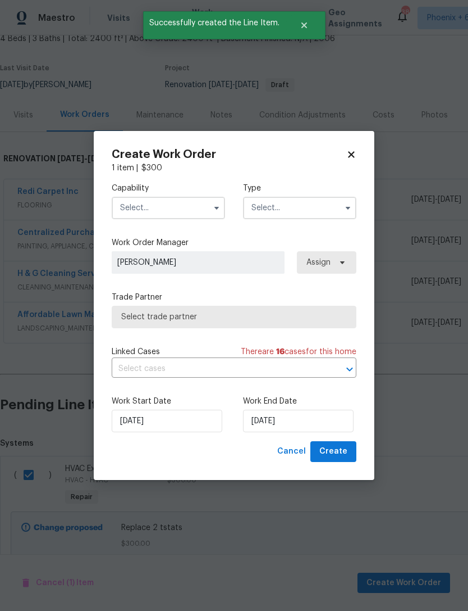
click at [206, 209] on input "text" at bounding box center [168, 208] width 113 height 22
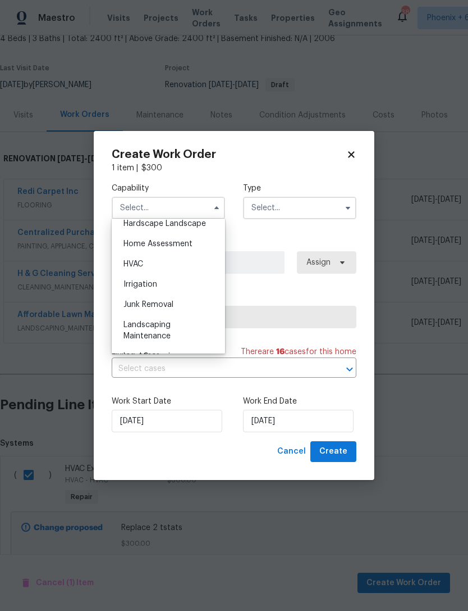
scroll to position [645, 0]
click at [191, 270] on div "HVAC" at bounding box center [169, 265] width 108 height 20
type input "HVAC"
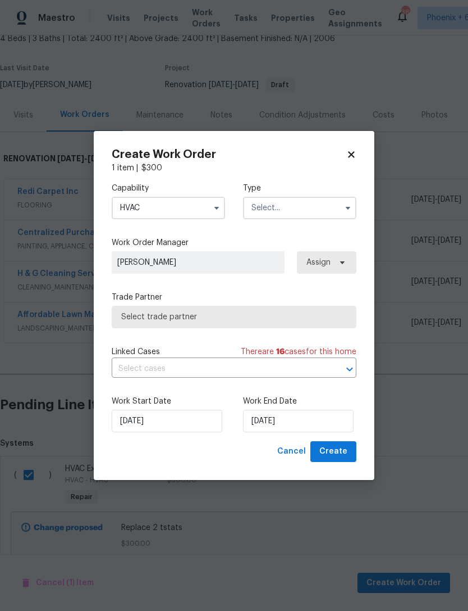
click at [306, 206] on input "text" at bounding box center [299, 208] width 113 height 22
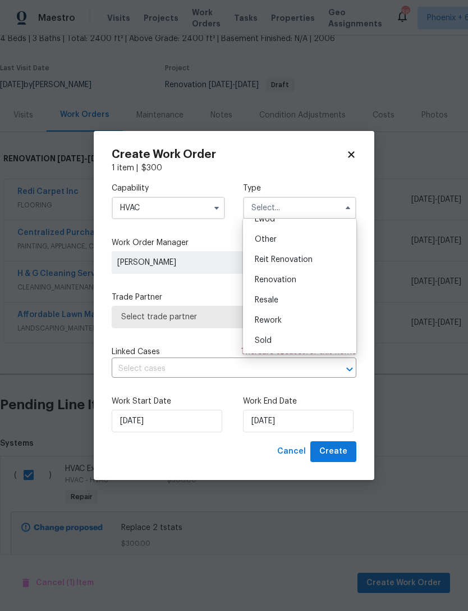
scroll to position [134, 0]
click at [293, 283] on span "Renovation" at bounding box center [276, 280] width 42 height 8
type input "Renovation"
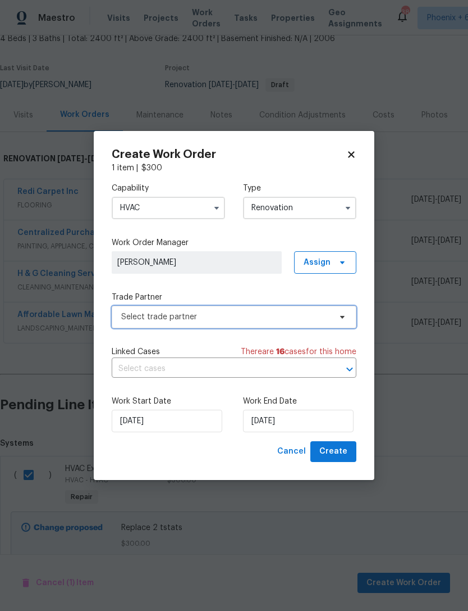
click at [334, 316] on span "Select trade partner" at bounding box center [234, 317] width 245 height 22
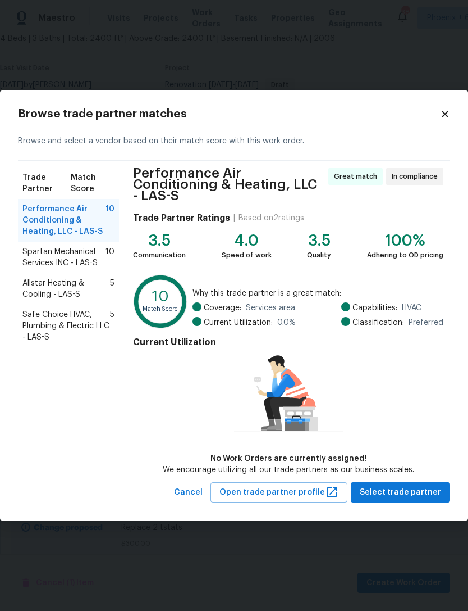
click at [51, 294] on span "Allstar Heating & Cooling - LAS-S" at bounding box center [66, 288] width 88 height 22
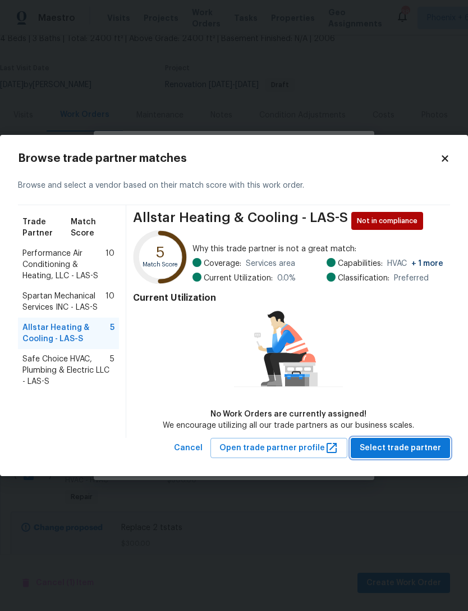
click at [417, 457] on button "Select trade partner" at bounding box center [400, 448] width 99 height 21
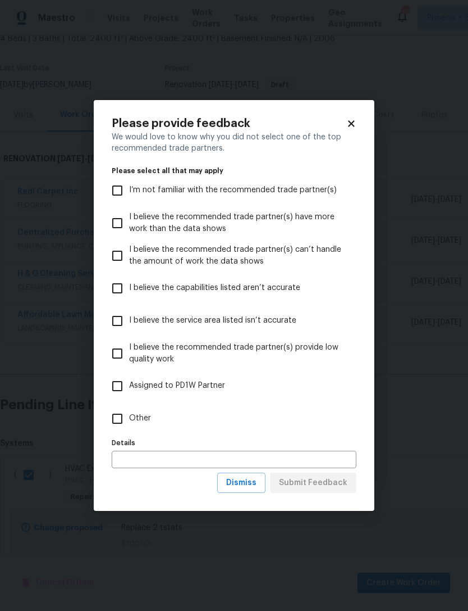
click at [349, 122] on icon at bounding box center [351, 123] width 6 height 6
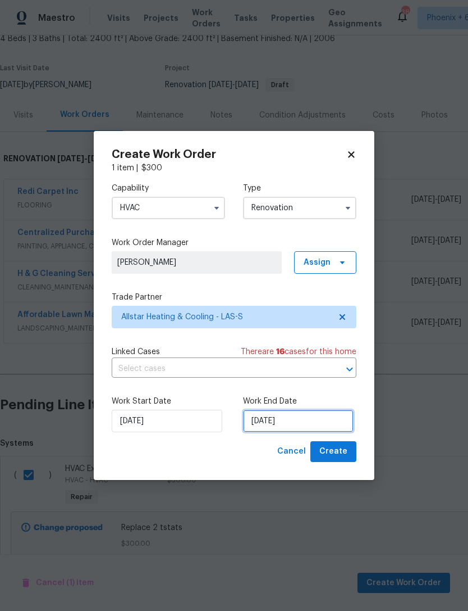
click at [311, 425] on input "9/22/2025" at bounding box center [298, 420] width 111 height 22
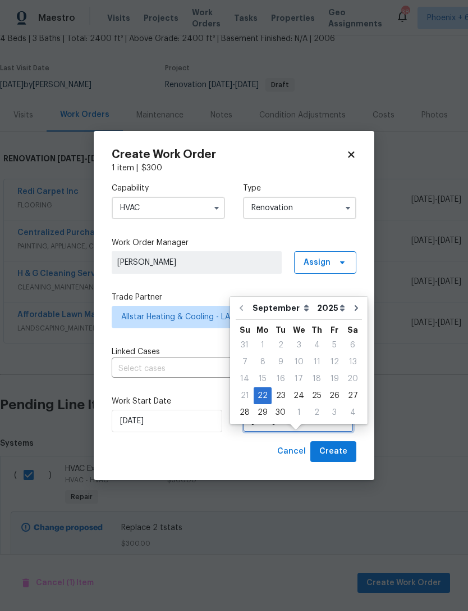
scroll to position [21, 0]
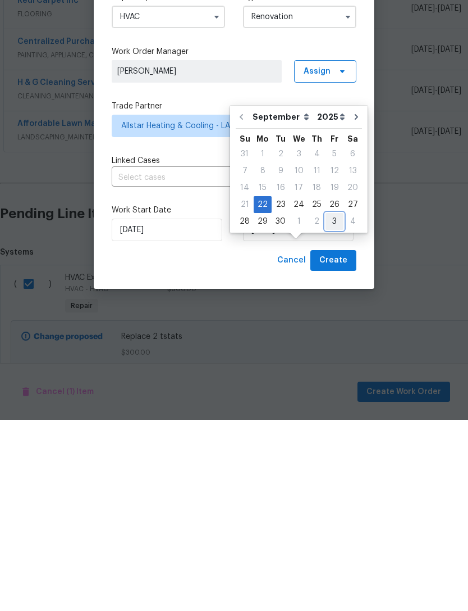
click at [331, 404] on div "3" at bounding box center [335, 412] width 18 height 16
type input "10/3/2025"
select select "9"
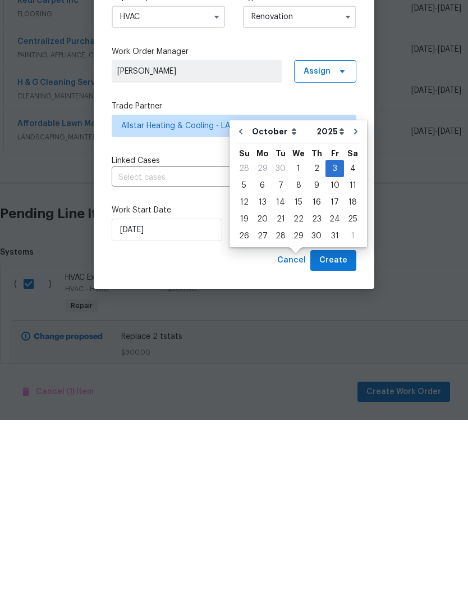
scroll to position [36, 0]
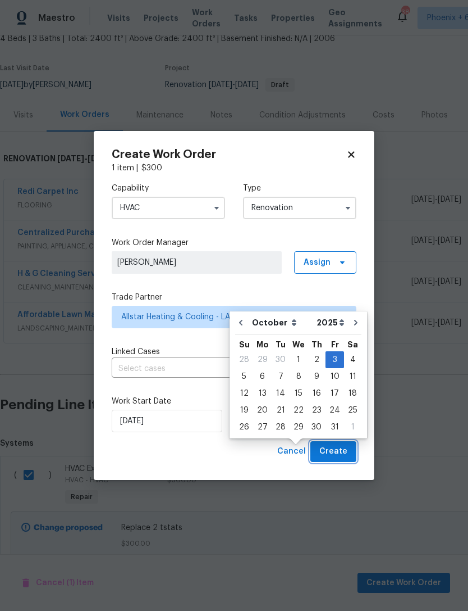
click at [338, 447] on span "Create" at bounding box center [334, 451] width 28 height 14
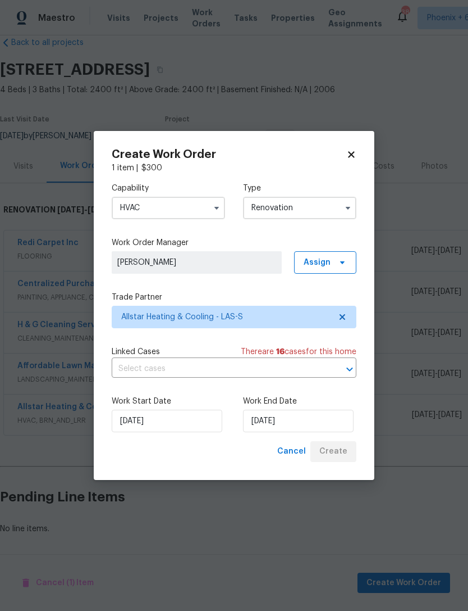
scroll to position [0, 0]
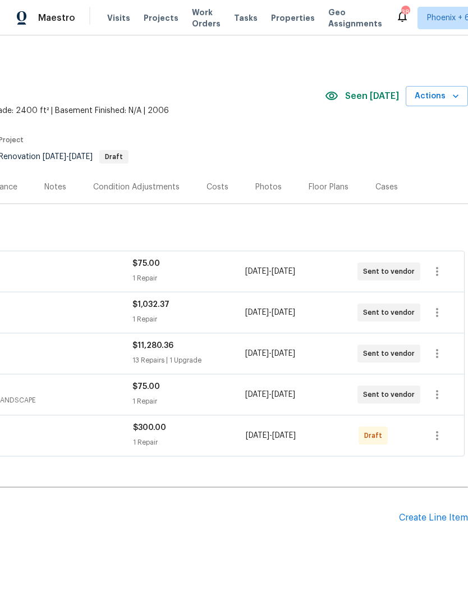
scroll to position [0, 166]
click at [440, 436] on icon "button" at bounding box center [437, 435] width 13 height 13
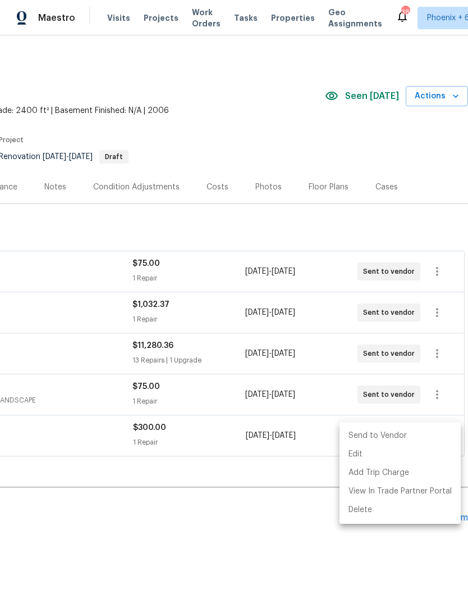
click at [431, 436] on li "Send to Vendor" at bounding box center [400, 435] width 121 height 19
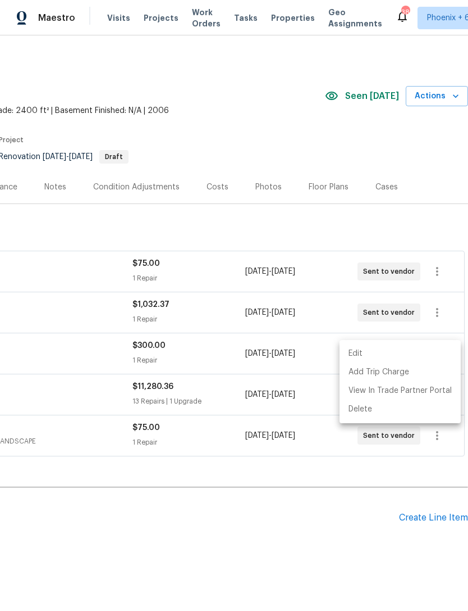
click at [303, 569] on div at bounding box center [234, 305] width 468 height 611
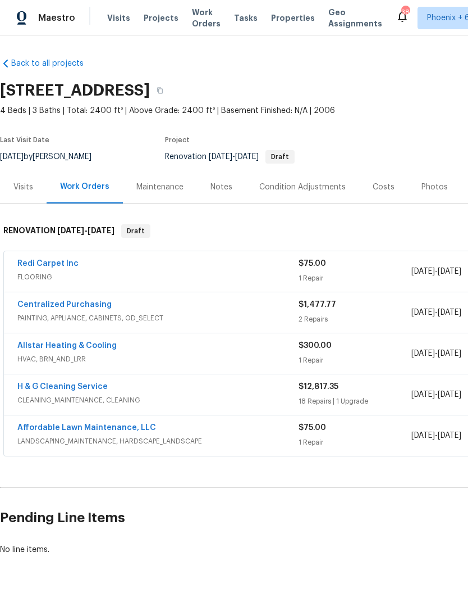
click at [82, 386] on link "H & G Cleaning Service" at bounding box center [62, 387] width 90 height 8
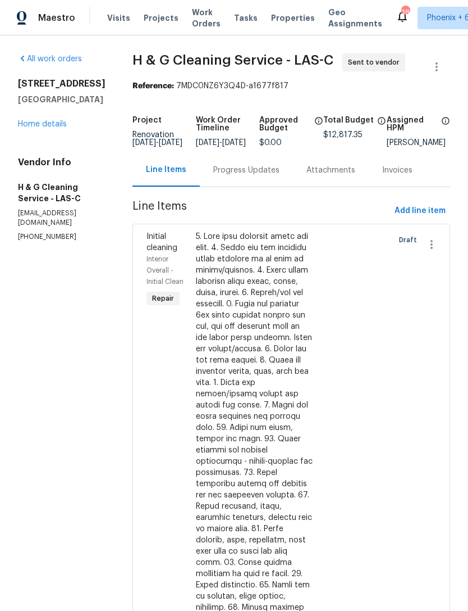
click at [435, 218] on span "Add line item" at bounding box center [420, 211] width 51 height 14
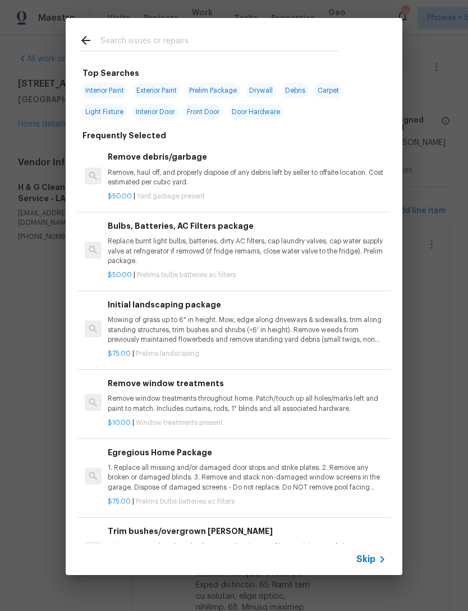
click at [235, 43] on input "text" at bounding box center [220, 42] width 238 height 17
type input "Shower head"
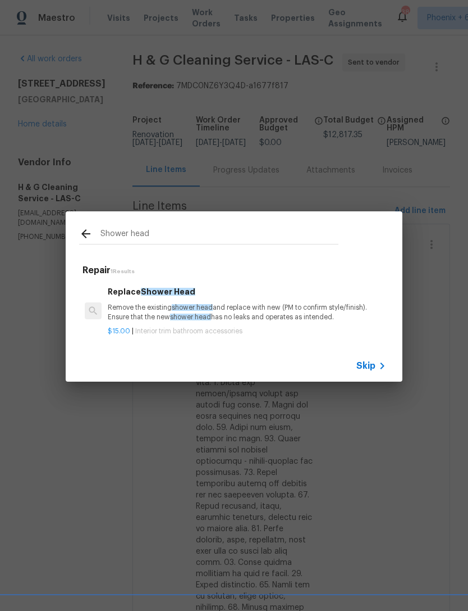
click at [240, 304] on p "Remove the existing shower head and replace with new (PM to confirm style/finis…" at bounding box center [247, 312] width 279 height 19
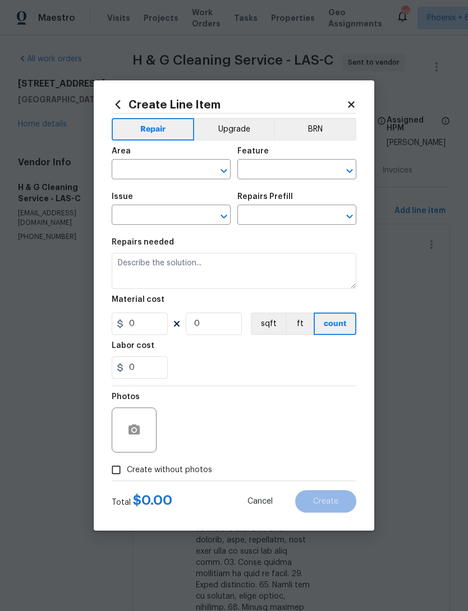
type input "Interior Trim"
type input "Bathroom Accesories"
type input "Replace Shower Head $15.00"
type textarea "Remove the existing shower head and replace with new (PM to confirm style/finis…"
type input "15"
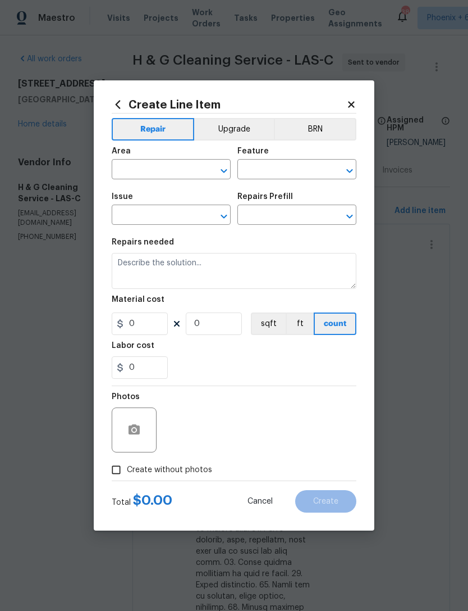
type input "1"
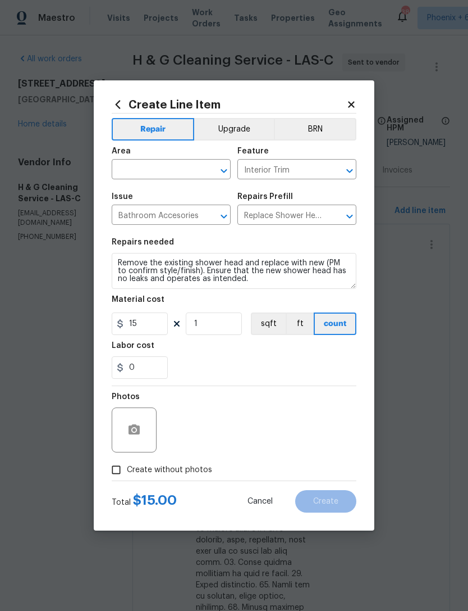
click at [161, 170] on input "text" at bounding box center [156, 170] width 88 height 17
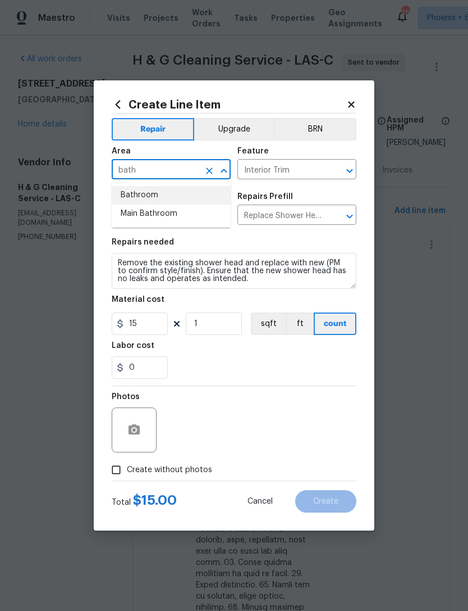
click at [166, 198] on li "Bathroom" at bounding box center [171, 195] width 119 height 19
type input "Bathroom"
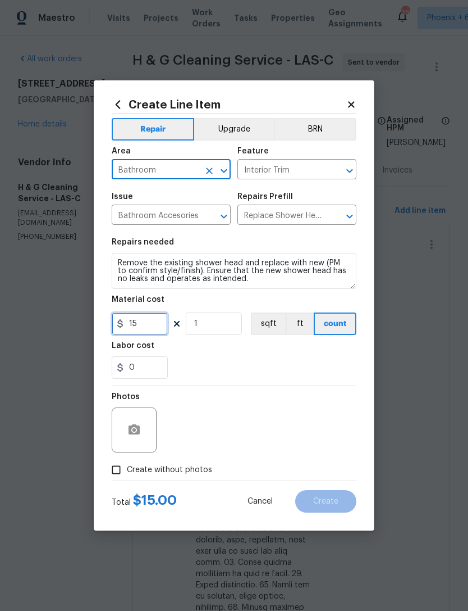
click at [154, 330] on input "15" at bounding box center [140, 323] width 56 height 22
type input "25"
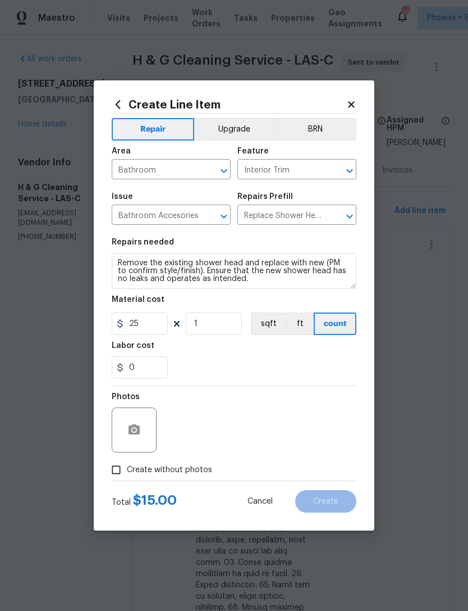
click at [202, 356] on div "Labor cost" at bounding box center [234, 349] width 245 height 15
click at [147, 469] on span "Create without photos" at bounding box center [169, 470] width 85 height 12
click at [127, 469] on input "Create without photos" at bounding box center [116, 469] width 21 height 21
checkbox input "true"
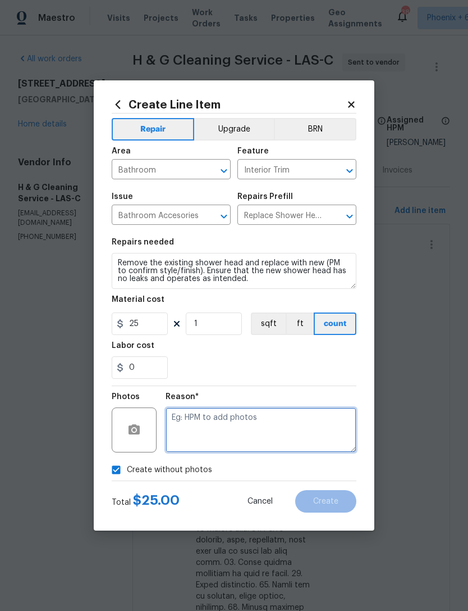
click at [183, 416] on textarea at bounding box center [261, 429] width 191 height 45
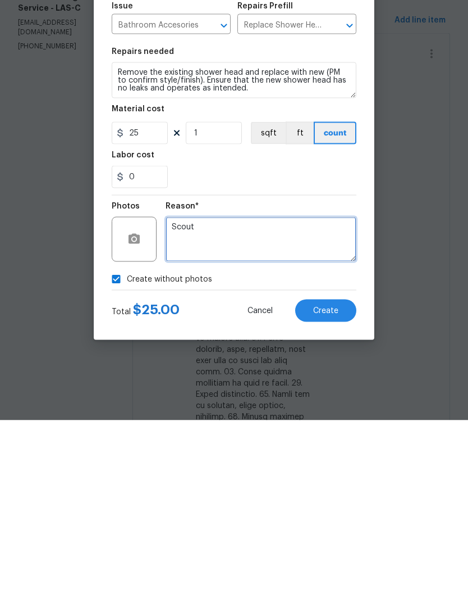
click at [229, 407] on textarea "Scout" at bounding box center [261, 429] width 191 height 45
type textarea "Scout"
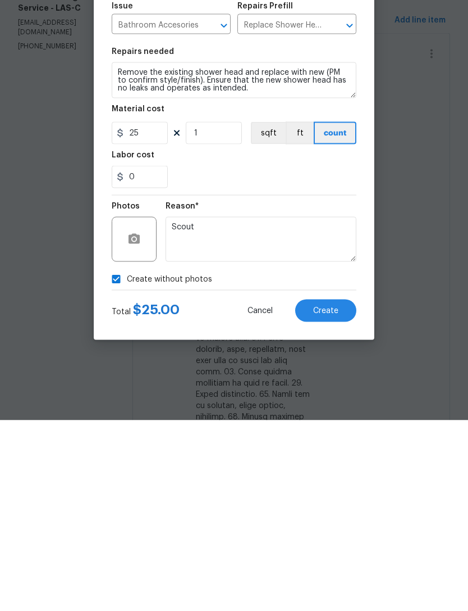
click at [340, 490] on button "Create" at bounding box center [325, 501] width 61 height 22
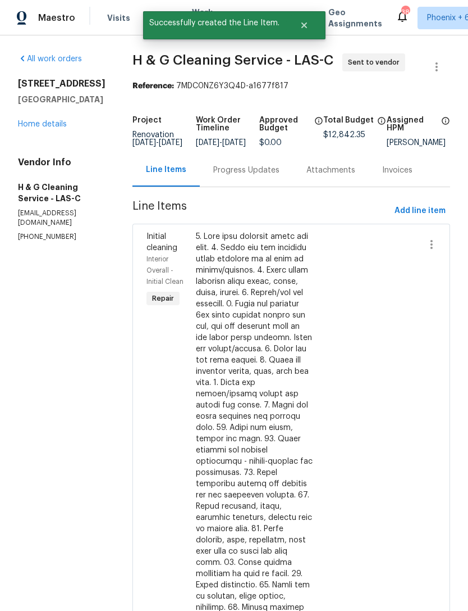
scroll to position [0, 0]
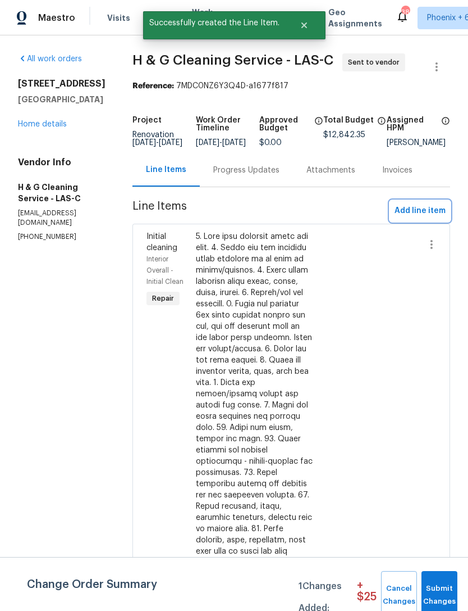
click at [433, 217] on span "Add line item" at bounding box center [420, 211] width 51 height 14
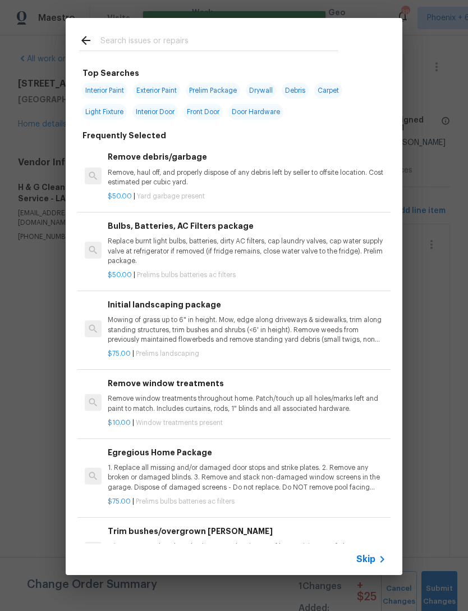
click at [213, 35] on input "text" at bounding box center [220, 42] width 238 height 17
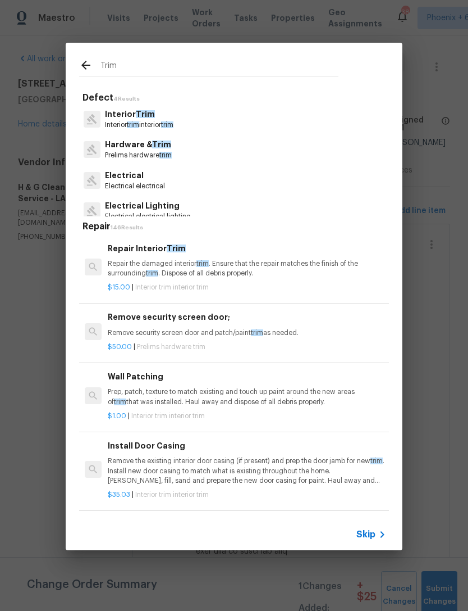
type input "Trim"
click at [192, 120] on div "Interior Trim Interior trim interior trim" at bounding box center [234, 119] width 310 height 30
click at [204, 115] on div "Interior Trim Interior trim interior trim" at bounding box center [234, 119] width 310 height 30
click at [161, 121] on p "Interior trim interior trim" at bounding box center [139, 125] width 69 height 10
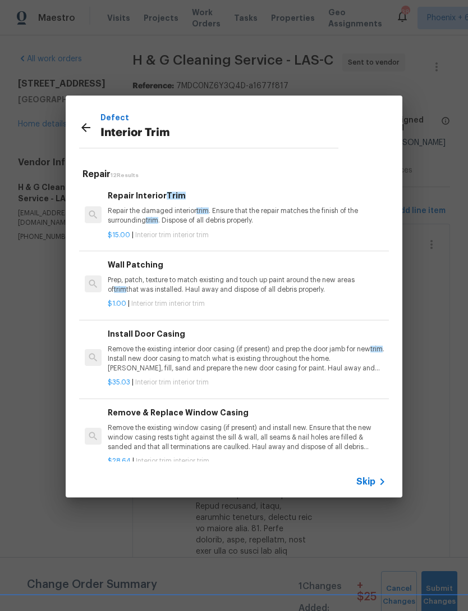
click at [252, 214] on p "Repair the damaged interior trim . Ensure that the repair matches the finish of…" at bounding box center [247, 215] width 279 height 19
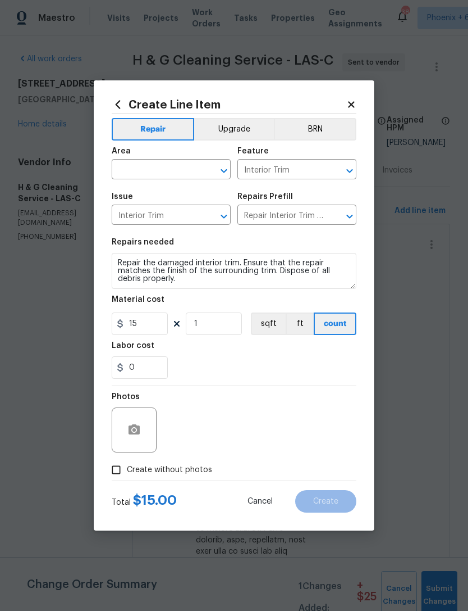
click at [165, 171] on input "text" at bounding box center [156, 170] width 88 height 17
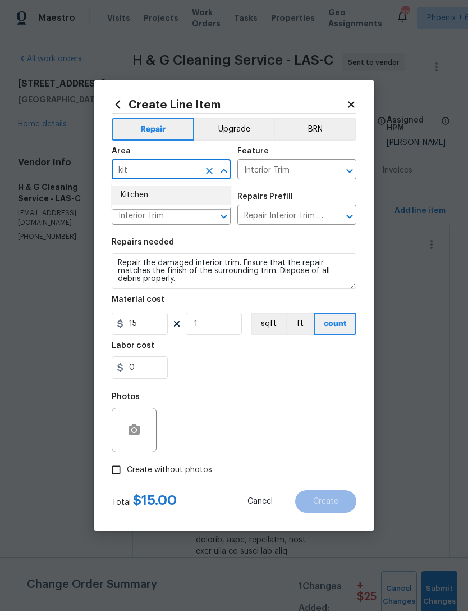
click at [129, 194] on li "Kitchen" at bounding box center [171, 195] width 119 height 19
type input "Kitchen"
click at [128, 194] on h5 "Issue" at bounding box center [122, 197] width 21 height 8
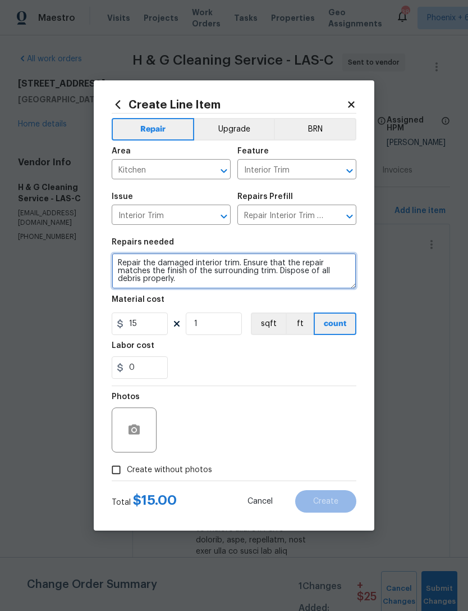
click at [121, 261] on textarea "Repair the damaged interior trim. Ensure that the repair matches the finish of …" at bounding box center [234, 271] width 245 height 36
click at [118, 261] on textarea "Repair the damaged interior trim. Ensure that the repair matches the finish of …" at bounding box center [234, 271] width 245 height 36
type textarea "Install close matching quarter round at kitchen"
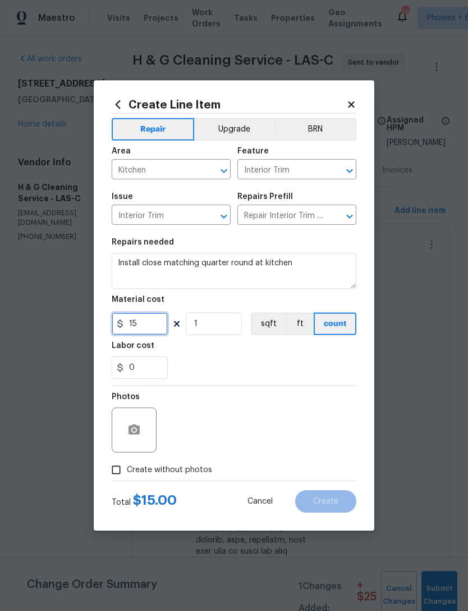
click at [147, 331] on input "15" at bounding box center [140, 323] width 56 height 22
type input "100"
click at [180, 356] on div "Labor cost" at bounding box center [234, 349] width 245 height 15
click at [151, 474] on span "Create without photos" at bounding box center [169, 470] width 85 height 12
click at [127, 474] on input "Create without photos" at bounding box center [116, 469] width 21 height 21
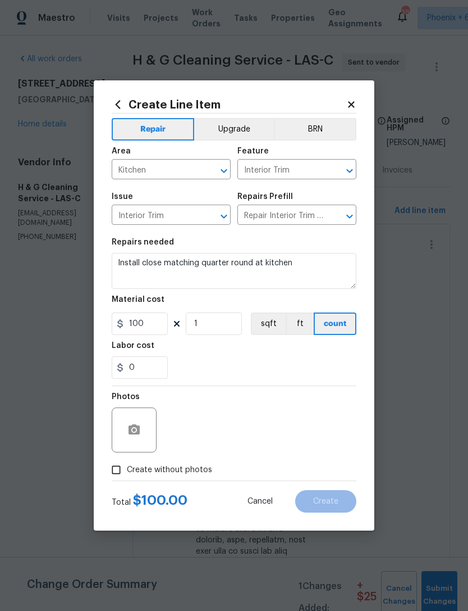
checkbox input "true"
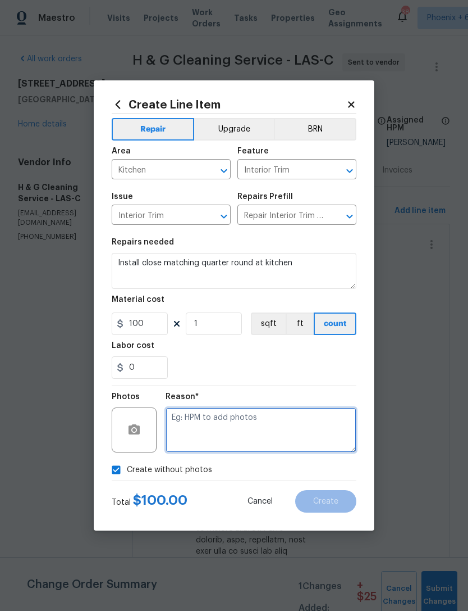
click at [192, 422] on textarea at bounding box center [261, 429] width 191 height 45
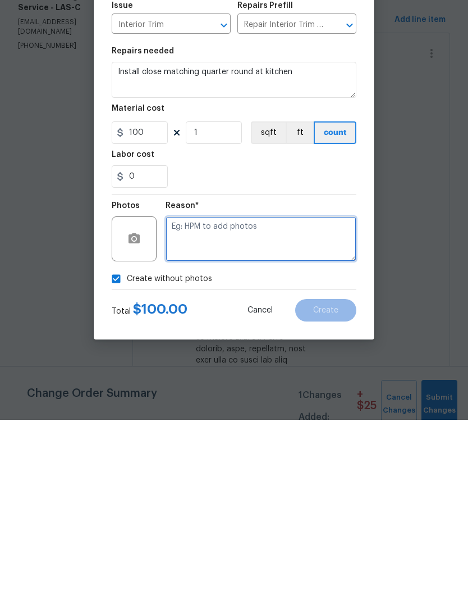
paste textarea "Scout"
type textarea "Scout"
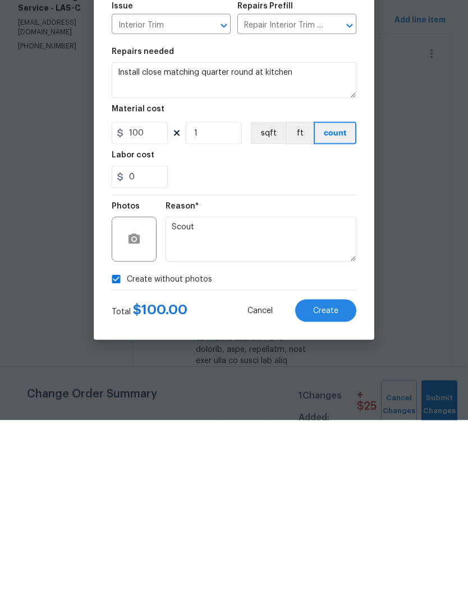
click at [330, 497] on span "Create" at bounding box center [325, 501] width 25 height 8
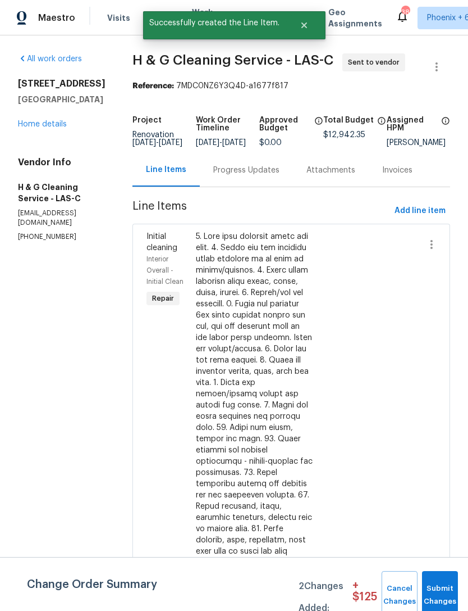
scroll to position [0, 0]
click at [443, 590] on button "Submit Changes" at bounding box center [440, 595] width 36 height 48
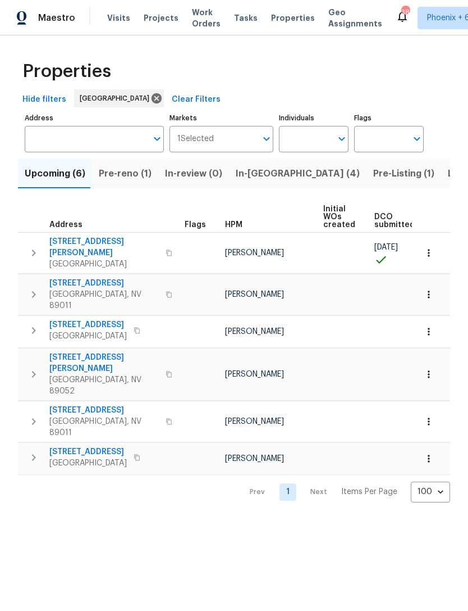
click at [124, 184] on button "Pre-reno (1)" at bounding box center [125, 173] width 66 height 29
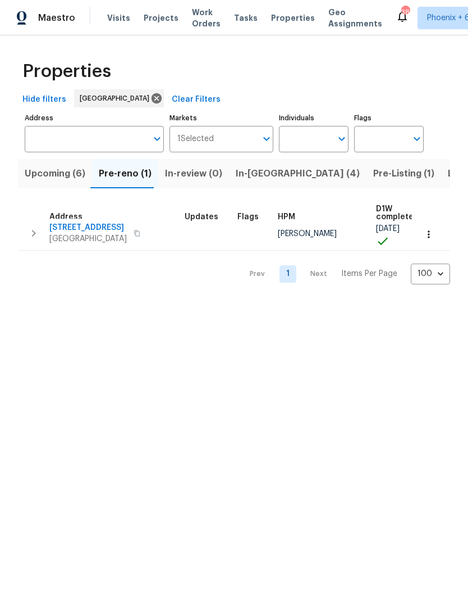
scroll to position [6, 0]
click at [53, 174] on span "Upcoming (6)" at bounding box center [55, 174] width 61 height 16
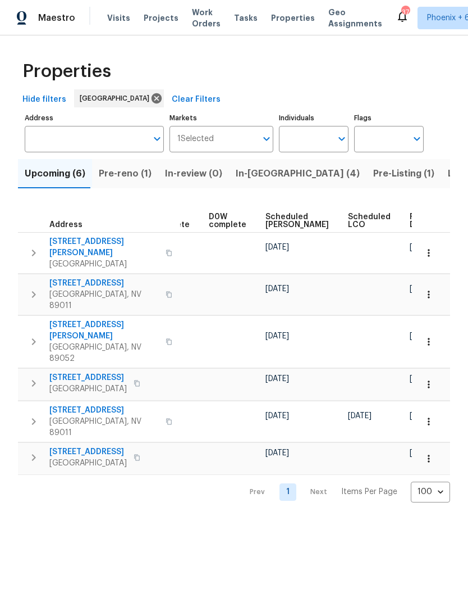
scroll to position [0, 281]
click at [433, 253] on icon "button" at bounding box center [429, 252] width 11 height 11
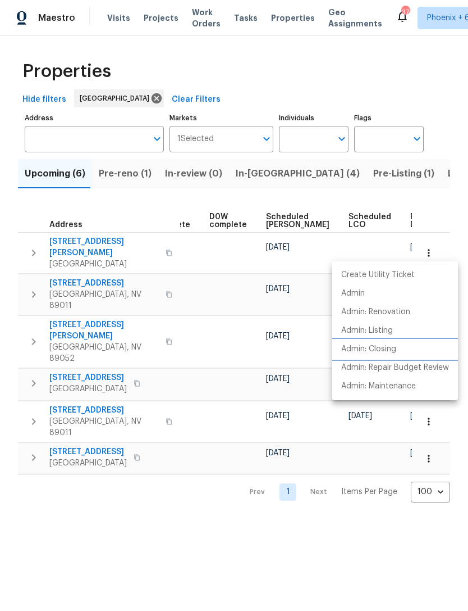
click at [384, 353] on p "Admin: Closing" at bounding box center [369, 349] width 55 height 12
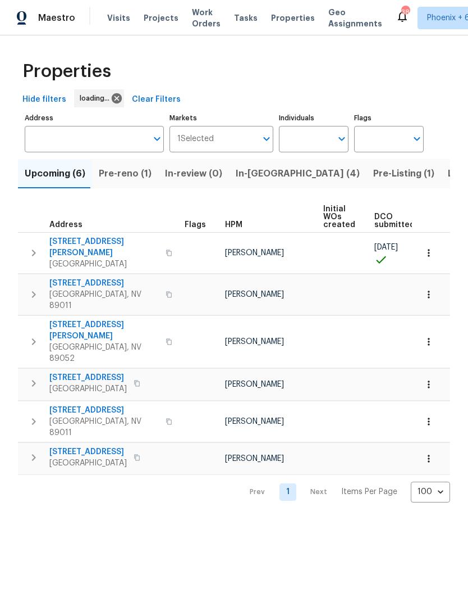
click at [261, 174] on span "In-[GEOGRAPHIC_DATA] (4)" at bounding box center [298, 174] width 124 height 16
